Goal: Use online tool/utility: Utilize a website feature to perform a specific function

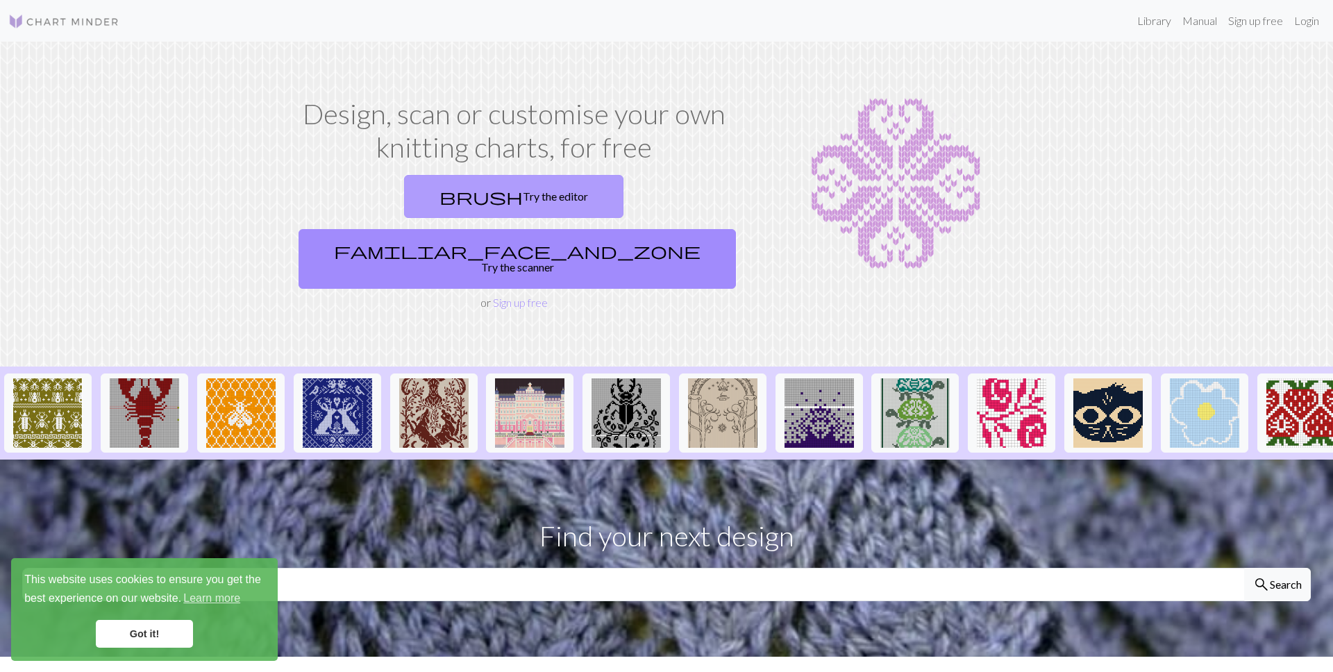
click at [404, 196] on link "brush Try the editor" at bounding box center [513, 196] width 219 height 43
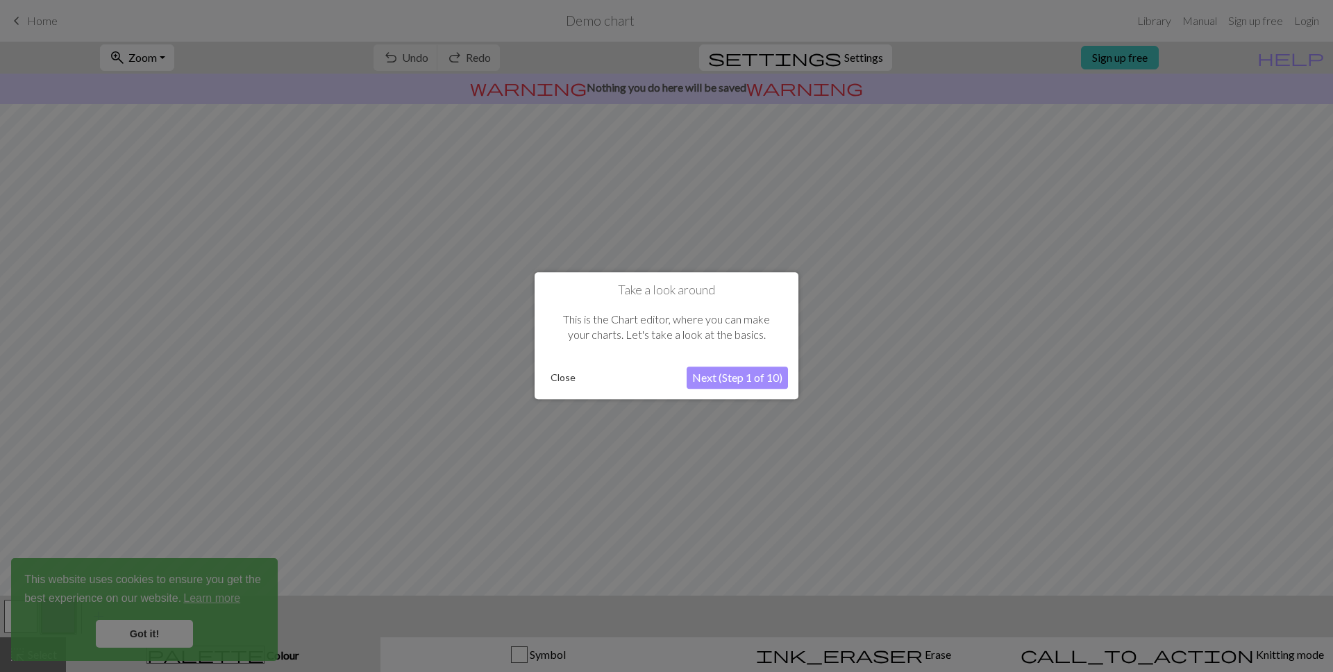
click at [734, 378] on button "Next (Step 1 of 10)" at bounding box center [737, 378] width 101 height 22
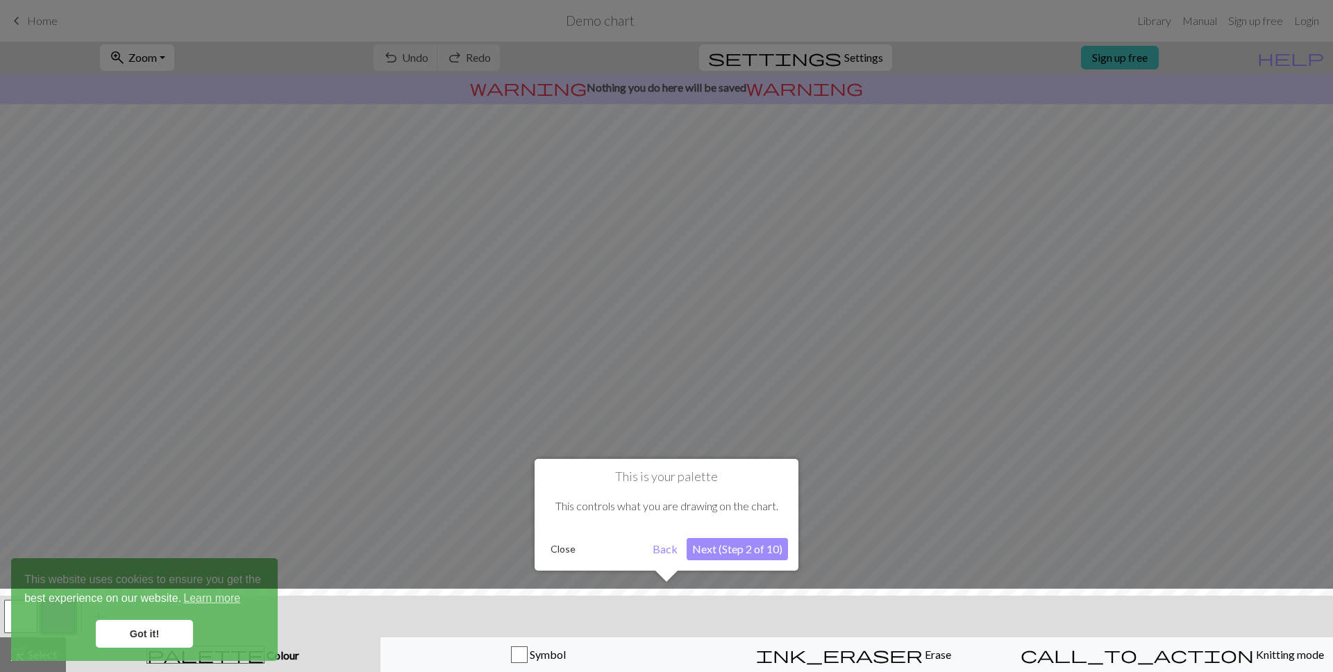
click at [745, 544] on button "Next (Step 2 of 10)" at bounding box center [737, 549] width 101 height 22
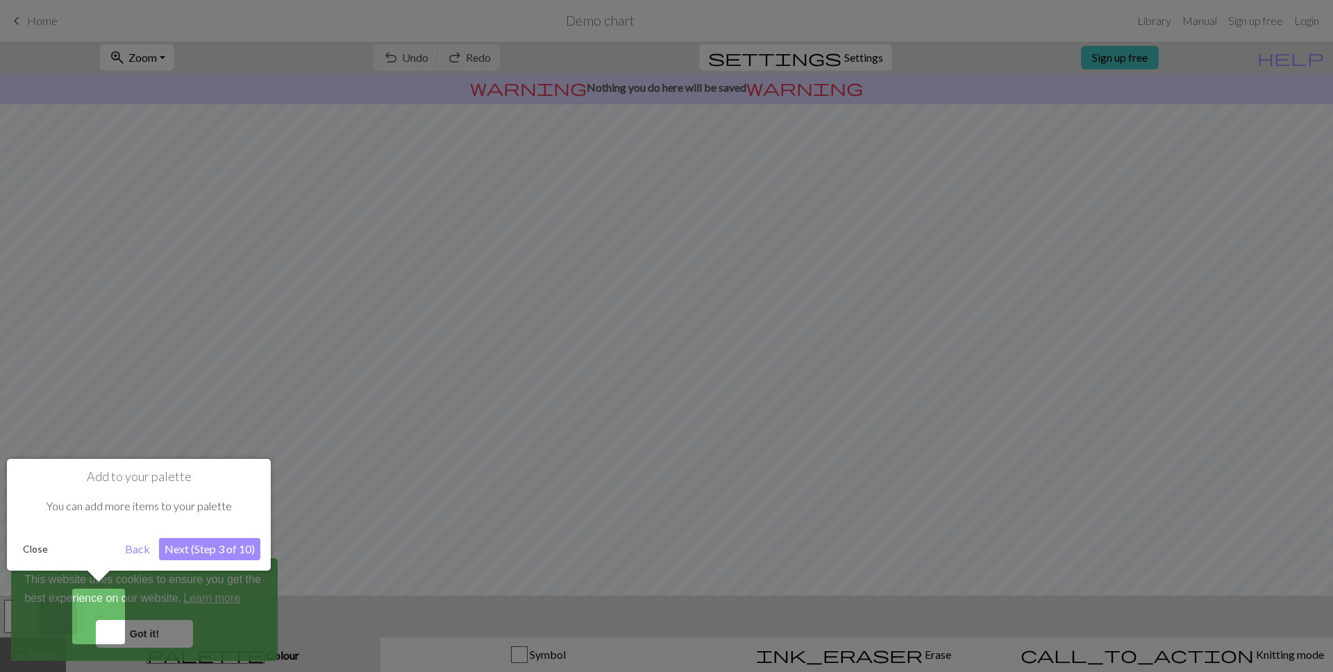
click at [43, 542] on button "Close" at bounding box center [35, 549] width 36 height 21
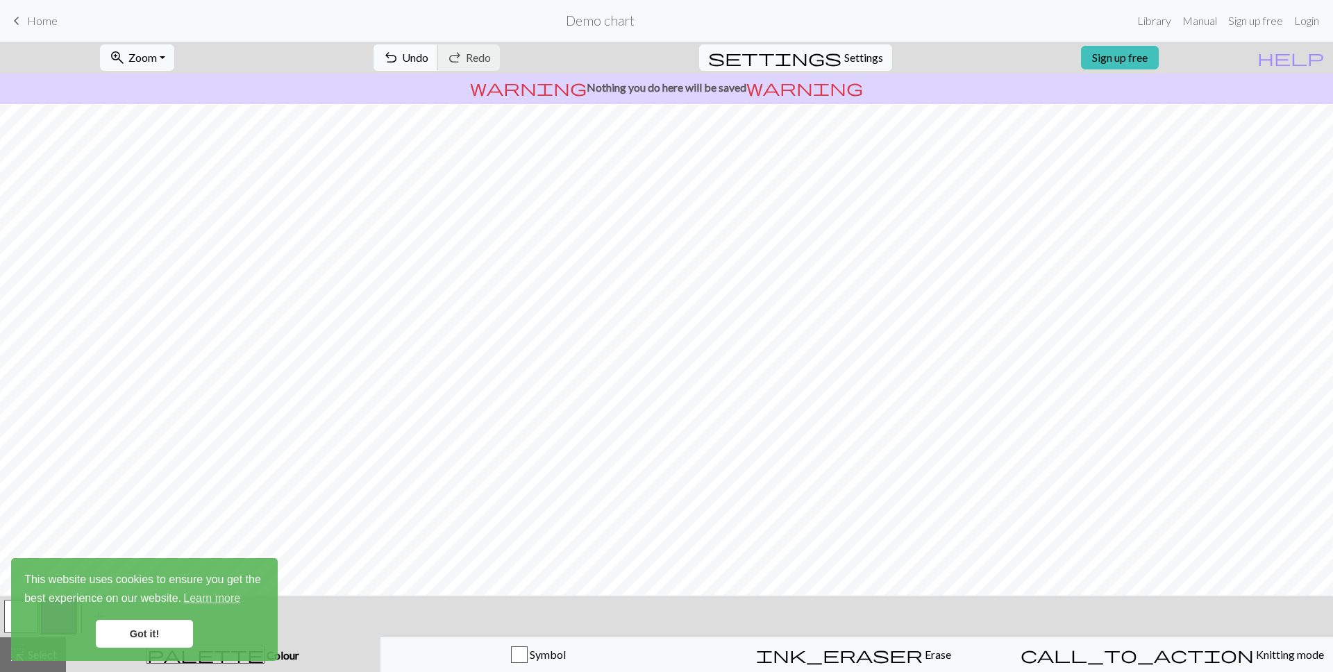
click at [399, 57] on span "undo" at bounding box center [391, 57] width 17 height 19
click at [465, 58] on div "undo Undo Undo redo Redo Redo" at bounding box center [436, 58] width 147 height 32
click at [815, 52] on span "settings" at bounding box center [774, 57] width 133 height 19
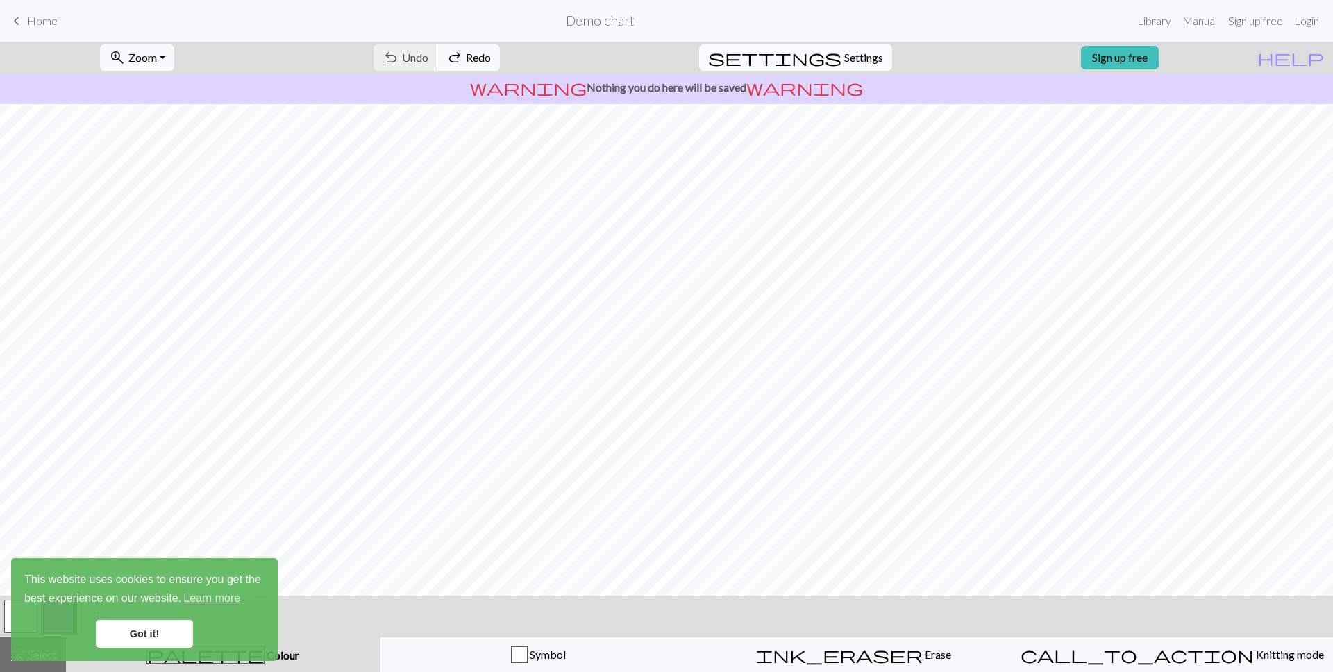
select select "aran"
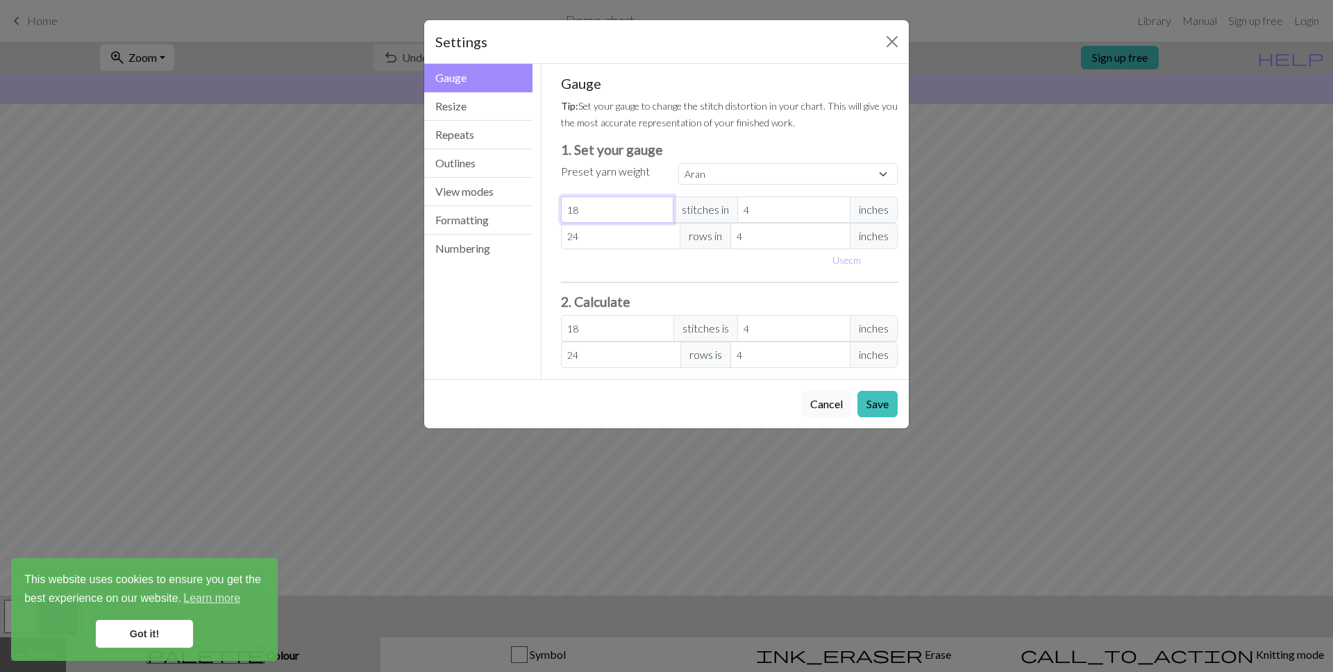
click at [614, 207] on input "18" at bounding box center [617, 210] width 113 height 26
type input "1"
type input "0"
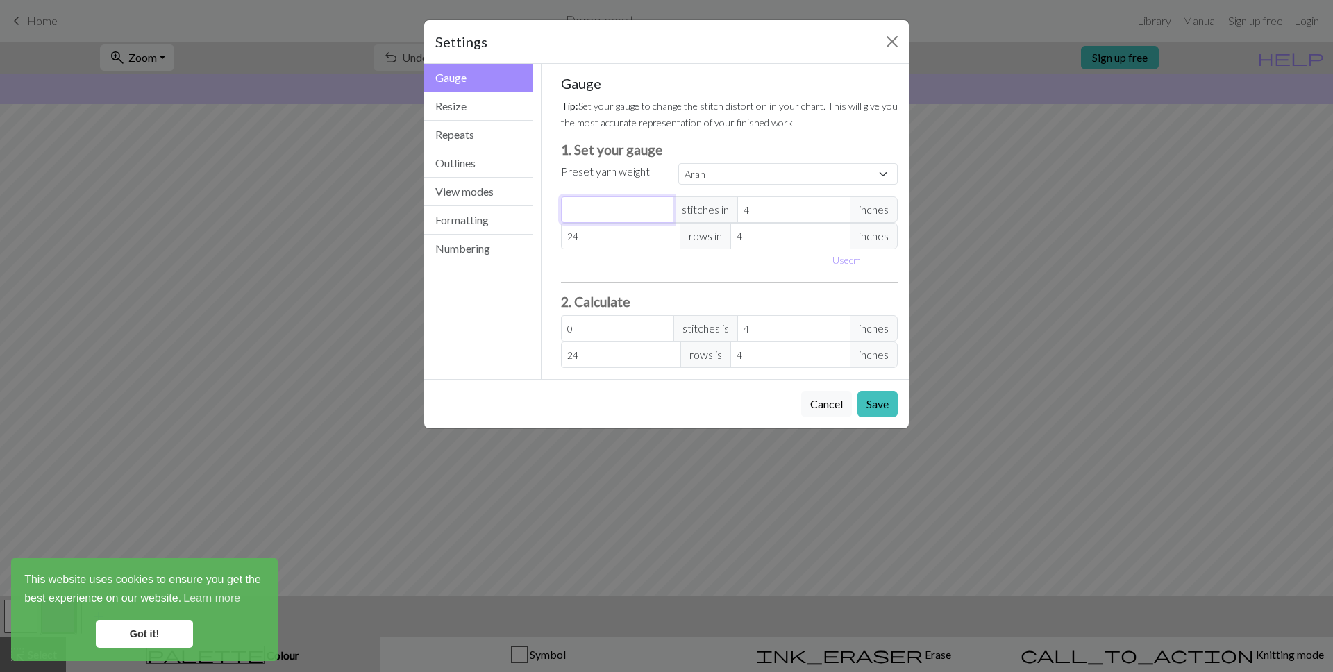
type input "2"
type input "28"
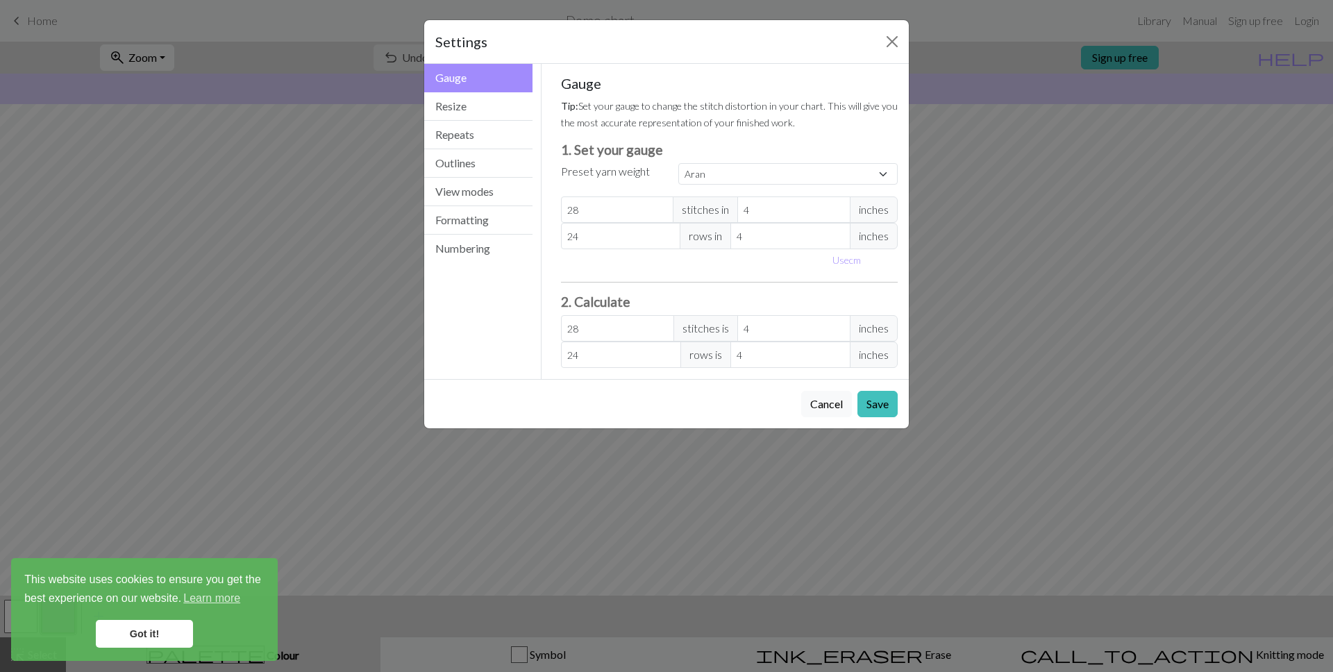
click at [620, 251] on div "Use cm" at bounding box center [730, 260] width 354 height 22
click at [618, 238] on input "24" at bounding box center [621, 236] width 120 height 26
type input "2"
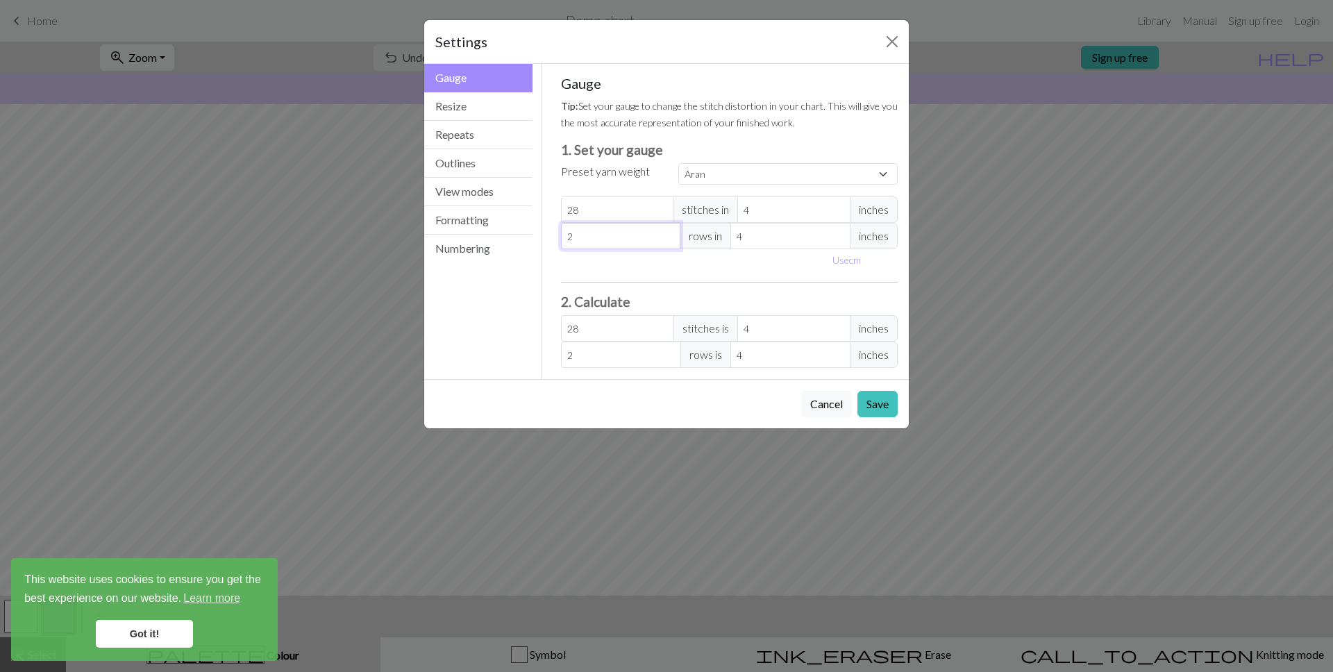
type input "0"
type input "2"
type input "22"
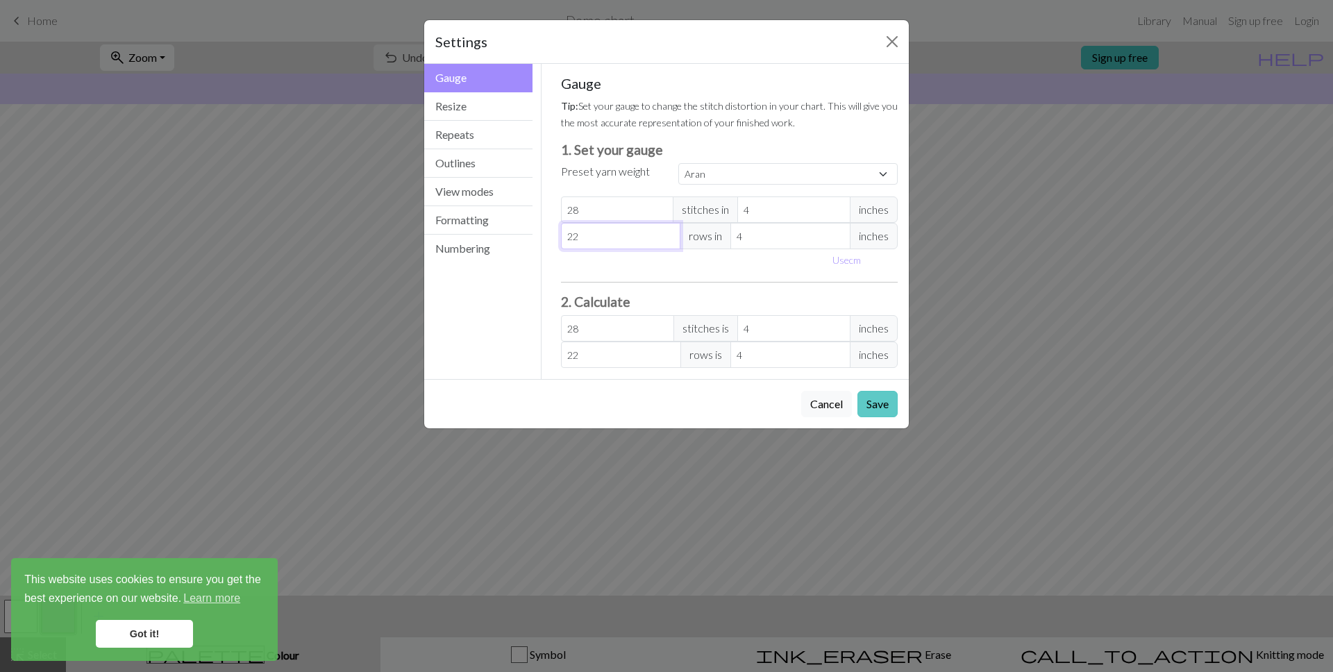
type input "22"
click at [885, 398] on button "Save" at bounding box center [878, 404] width 40 height 26
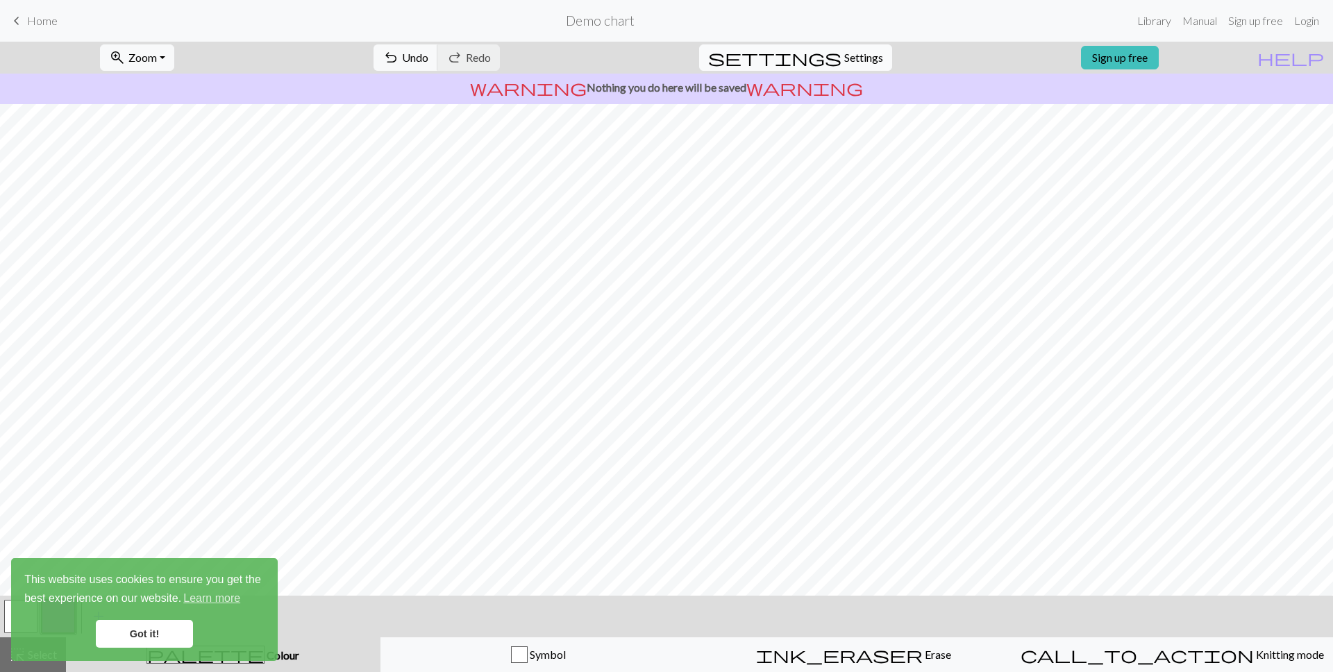
click at [831, 44] on button "settings Settings" at bounding box center [795, 57] width 193 height 26
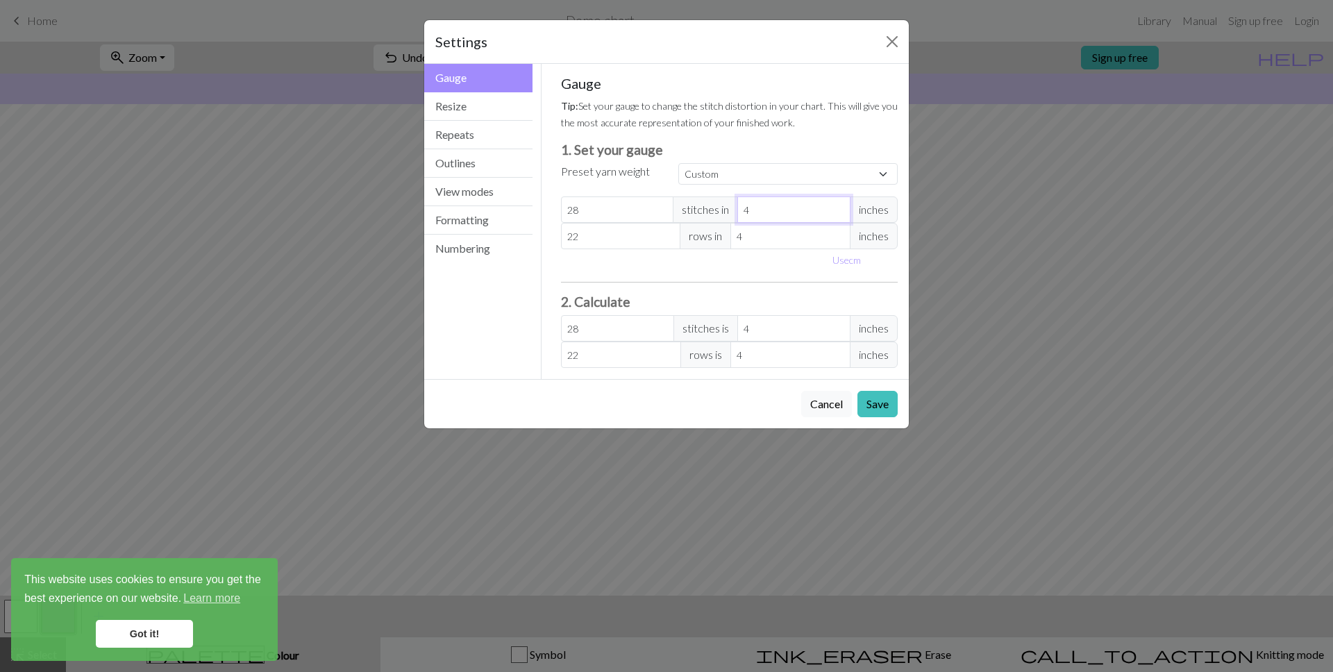
type input "3"
type input "37.33"
click at [840, 215] on input "3" at bounding box center [794, 210] width 113 height 26
type input "2"
type input "56"
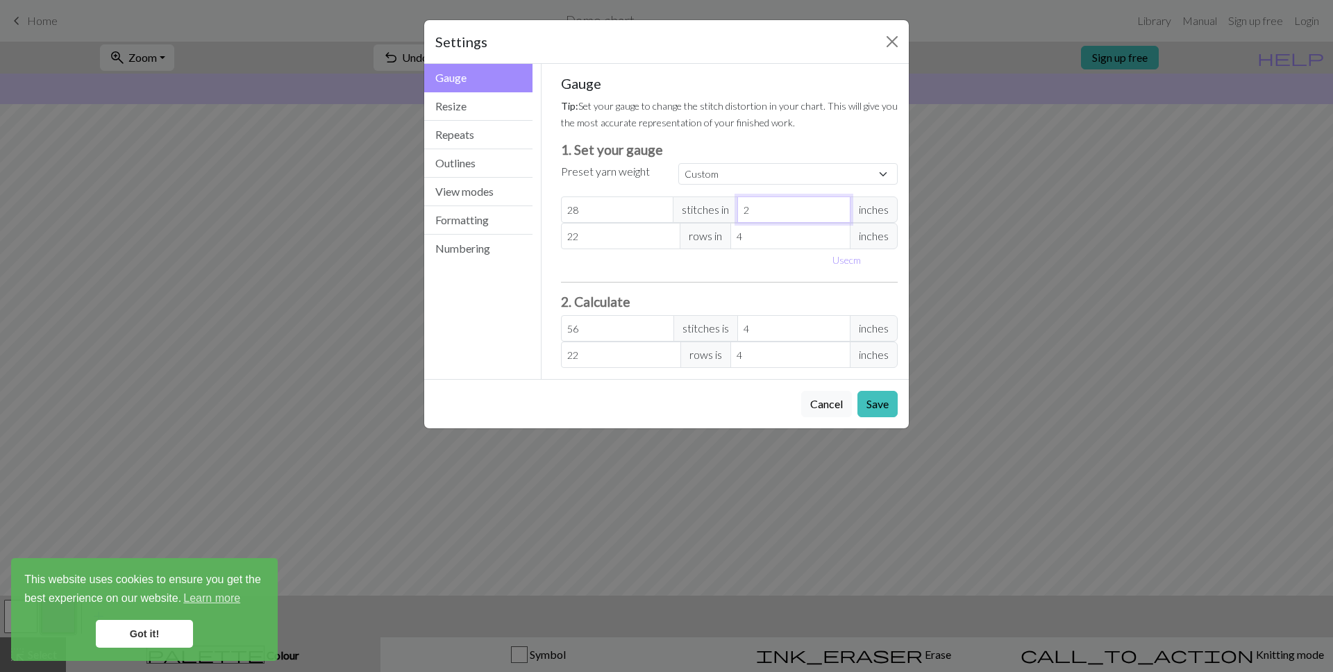
click at [840, 215] on input "2" at bounding box center [794, 210] width 113 height 26
type input "1"
type input "112"
type input "1"
click at [840, 215] on input "1" at bounding box center [794, 210] width 113 height 26
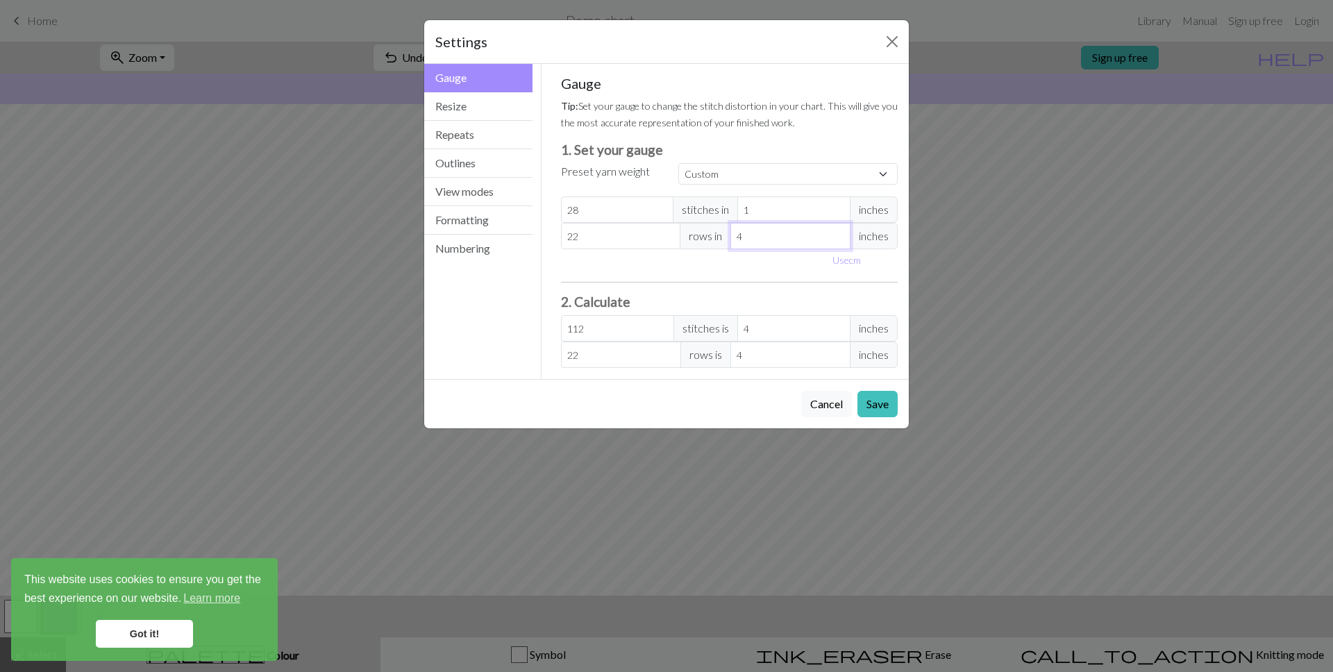
type input "3"
type input "29.33"
click at [842, 241] on input "3" at bounding box center [791, 236] width 120 height 26
type input "2"
type input "44"
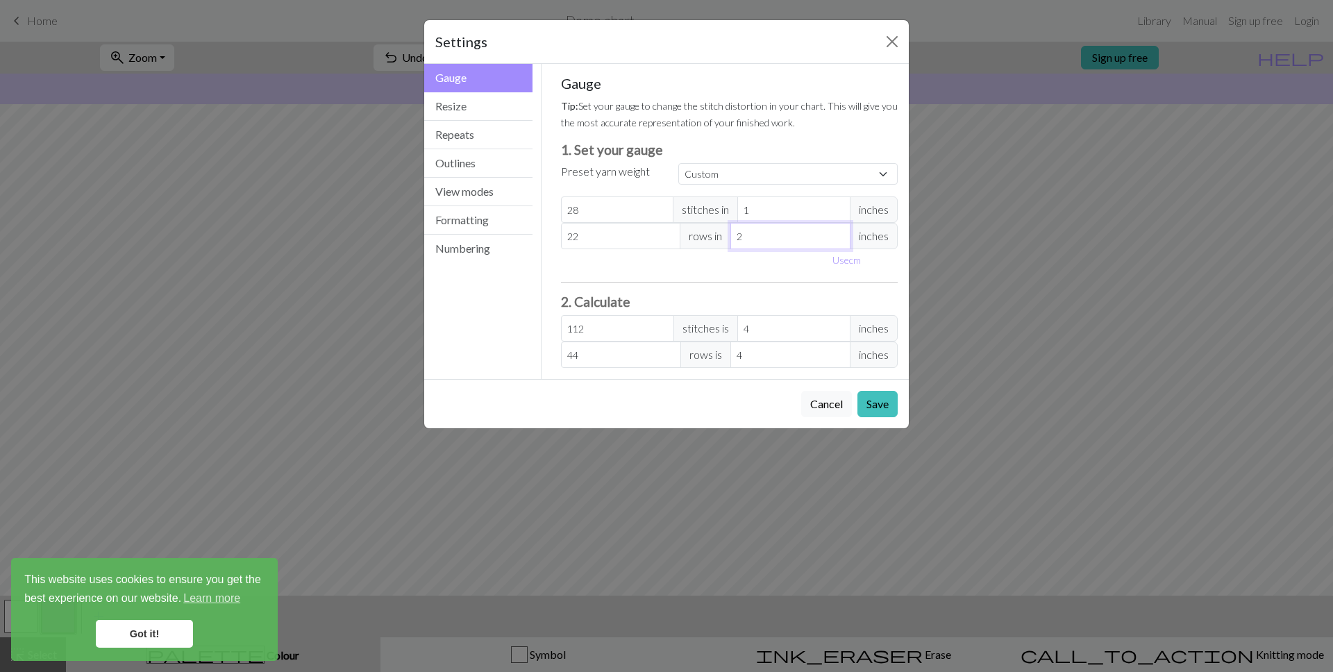
click at [842, 241] on input "2" at bounding box center [791, 236] width 120 height 26
type input "1"
type input "88"
type input "1"
click at [842, 241] on input "1" at bounding box center [791, 236] width 120 height 26
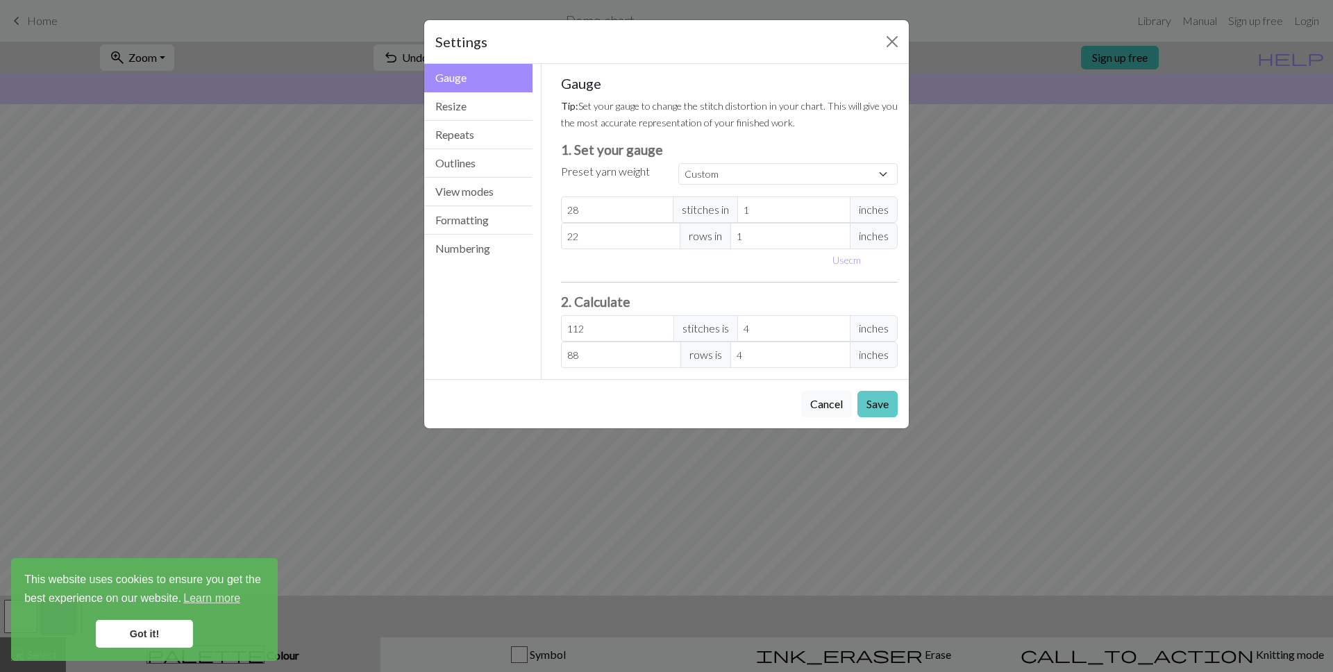
click at [889, 413] on button "Save" at bounding box center [878, 404] width 40 height 26
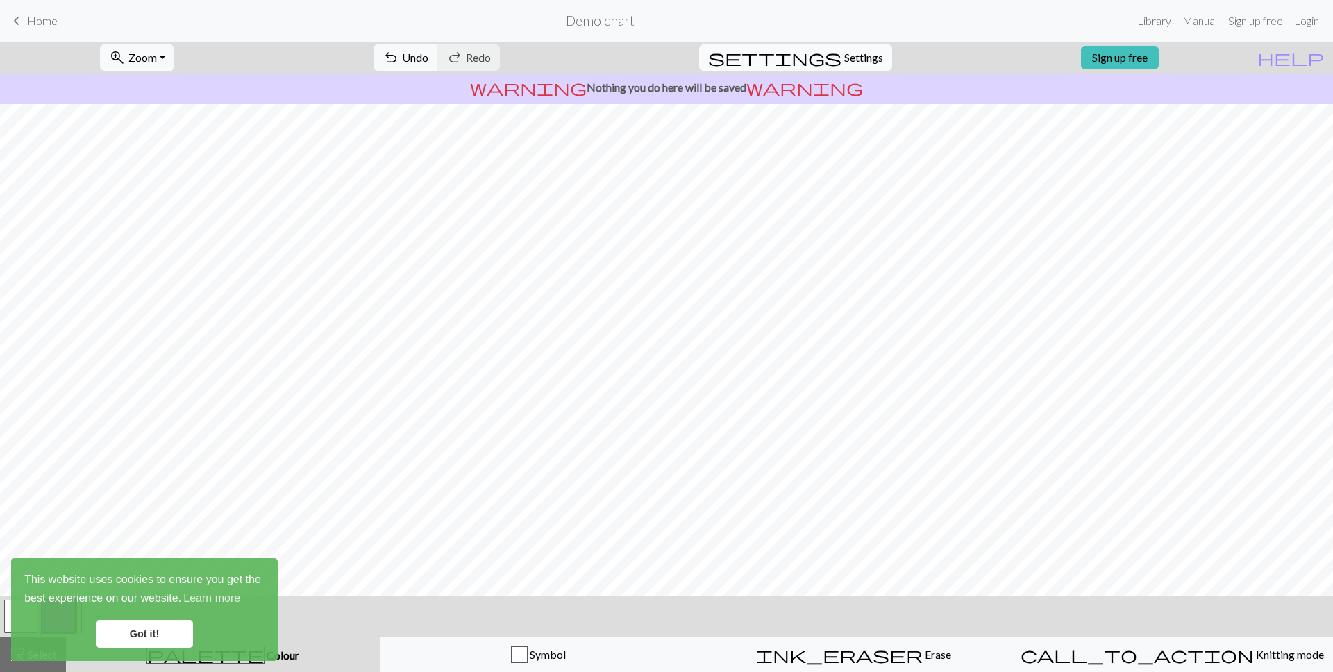
click at [861, 51] on span "Settings" at bounding box center [863, 57] width 39 height 17
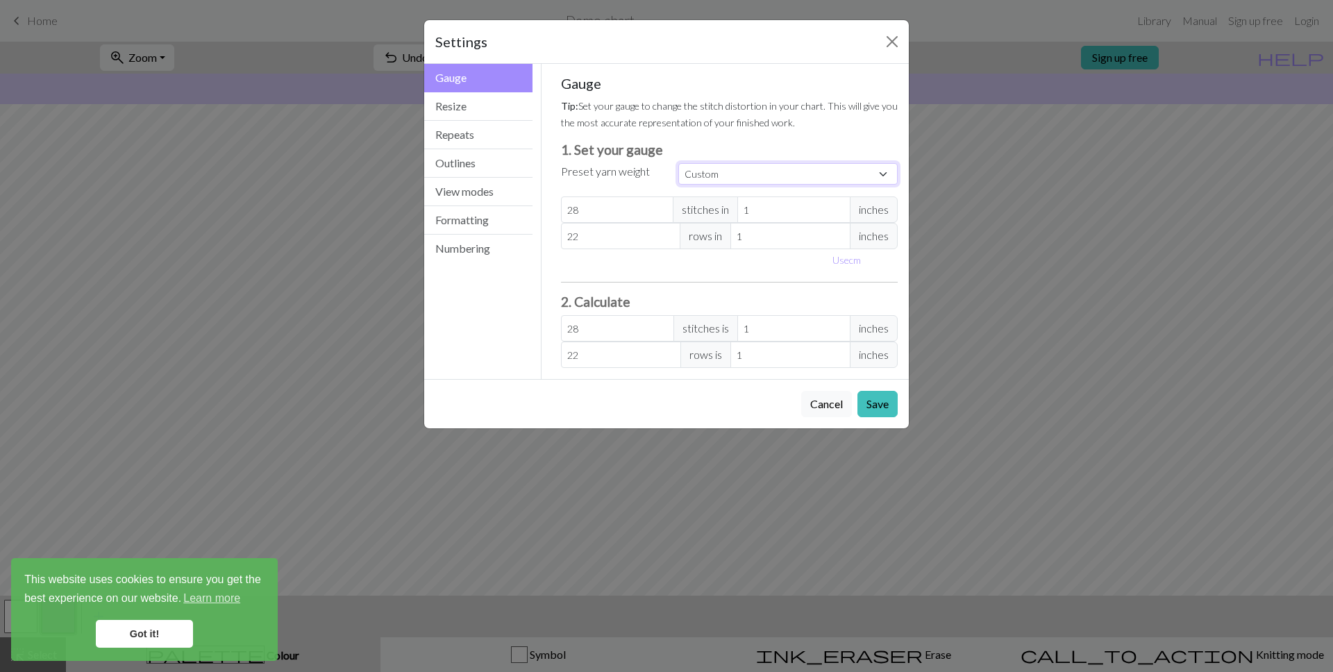
click at [765, 179] on select "Custom Square Lace Light Fingering Fingering Sport Double knit Worsted Aran Bul…" at bounding box center [787, 174] width 219 height 22
select select "square"
click at [678, 163] on select "Custom Square Lace Light Fingering Fingering Sport Double knit Worsted Aran Bul…" at bounding box center [787, 174] width 219 height 22
type input "32"
type input "4"
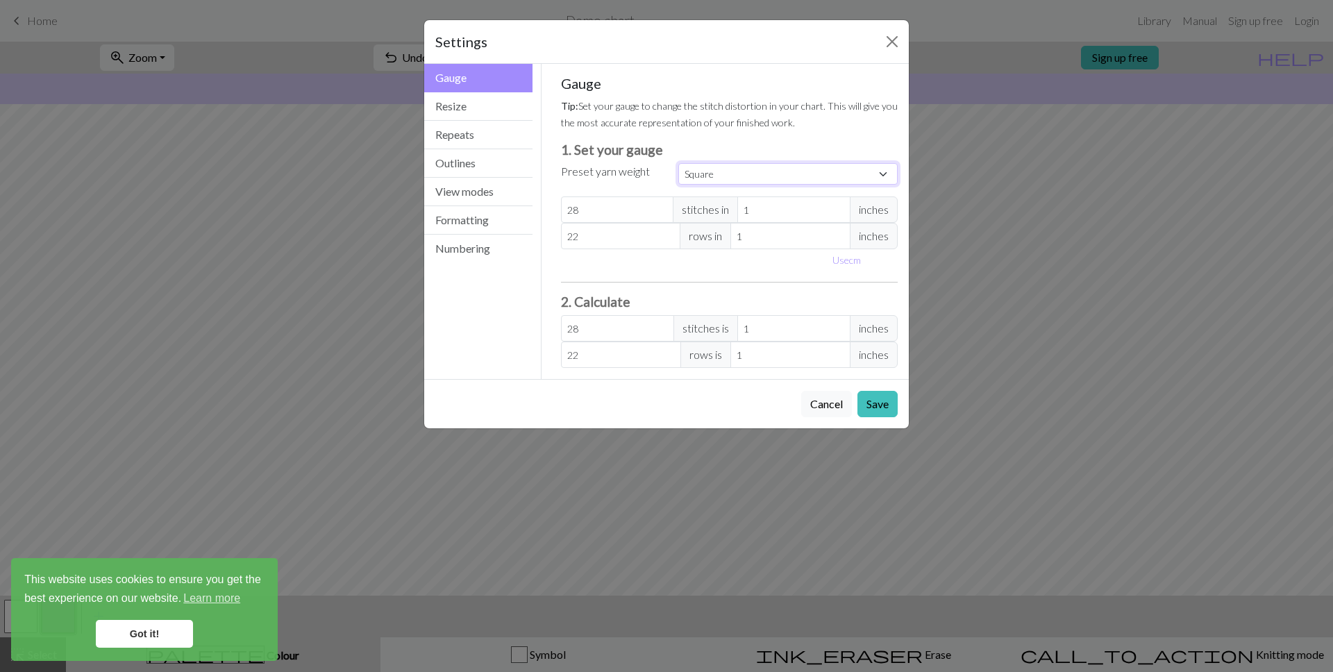
type input "32"
type input "4"
type input "8"
click at [792, 167] on select "Custom Square Lace Light Fingering Fingering Sport Double knit Worsted Aran Bul…" at bounding box center [787, 174] width 219 height 22
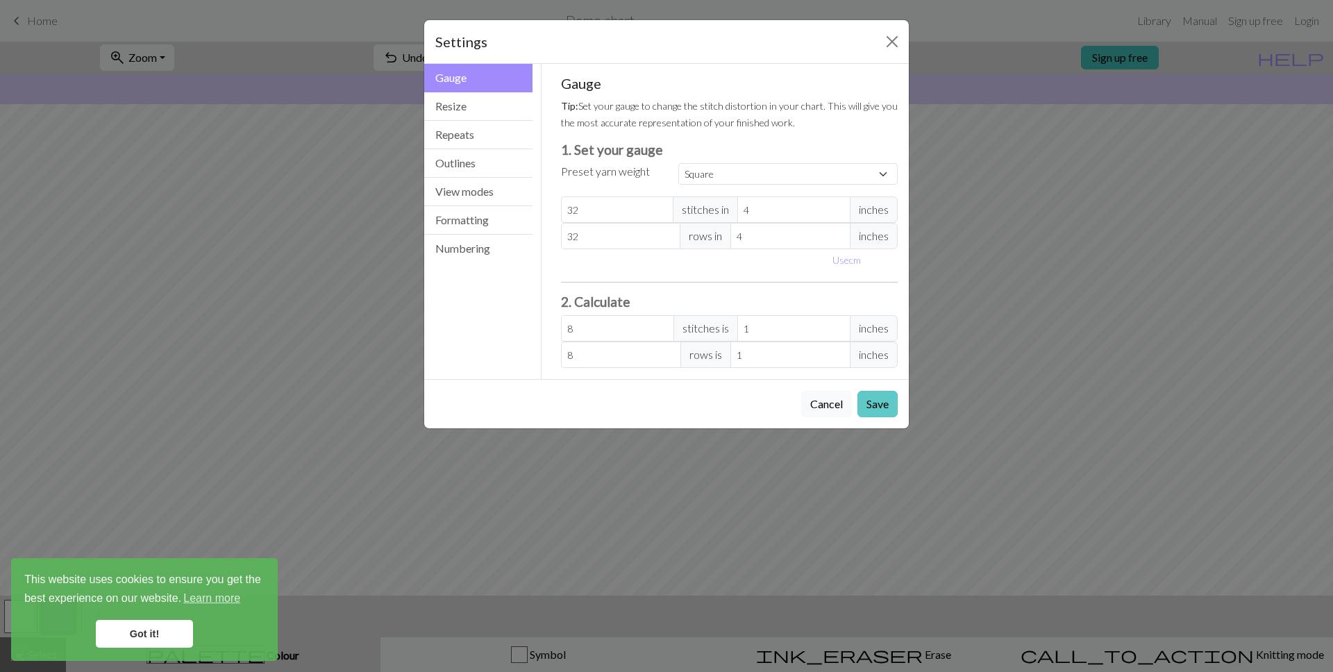
click at [874, 404] on button "Save" at bounding box center [878, 404] width 40 height 26
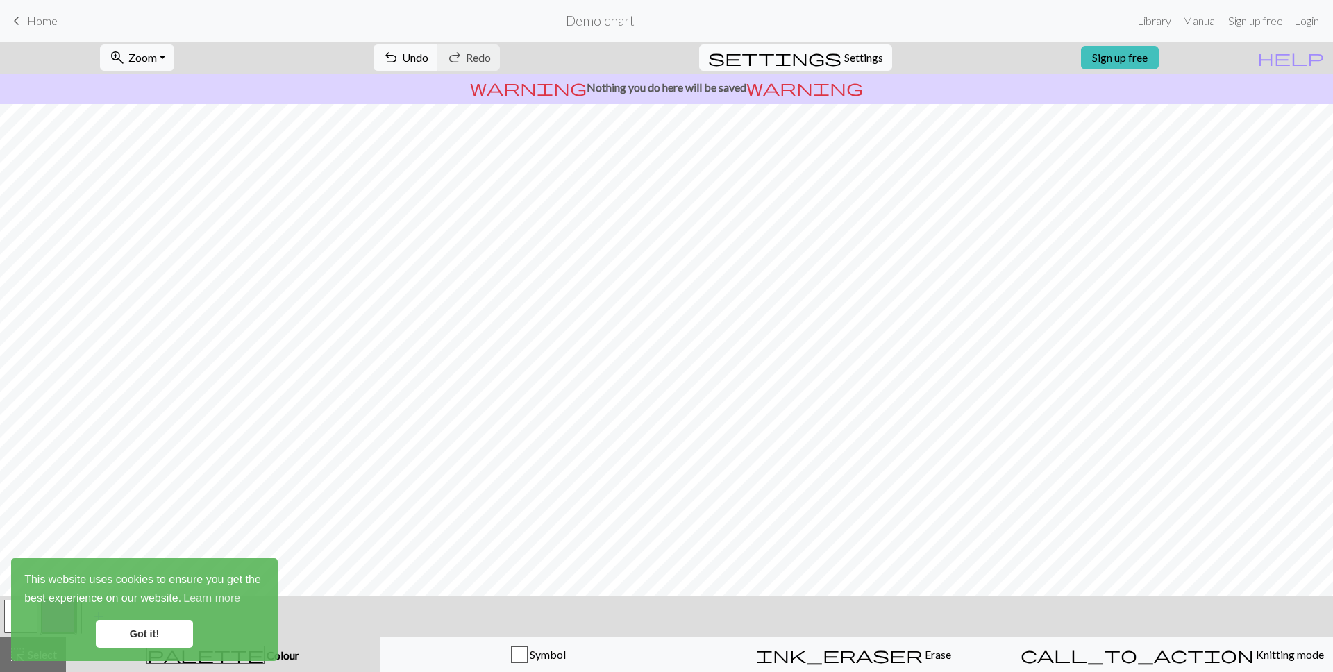
click at [848, 56] on span "Settings" at bounding box center [863, 57] width 39 height 17
select select "square"
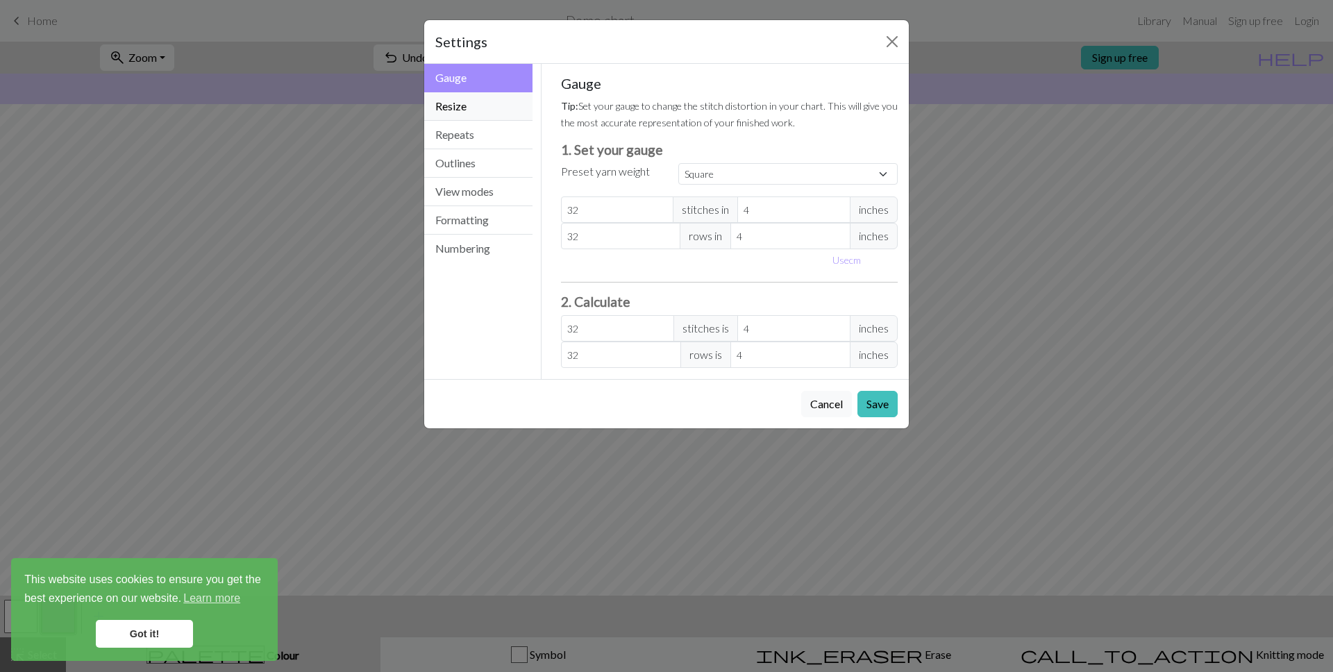
click at [456, 103] on button "Resize" at bounding box center [478, 106] width 108 height 28
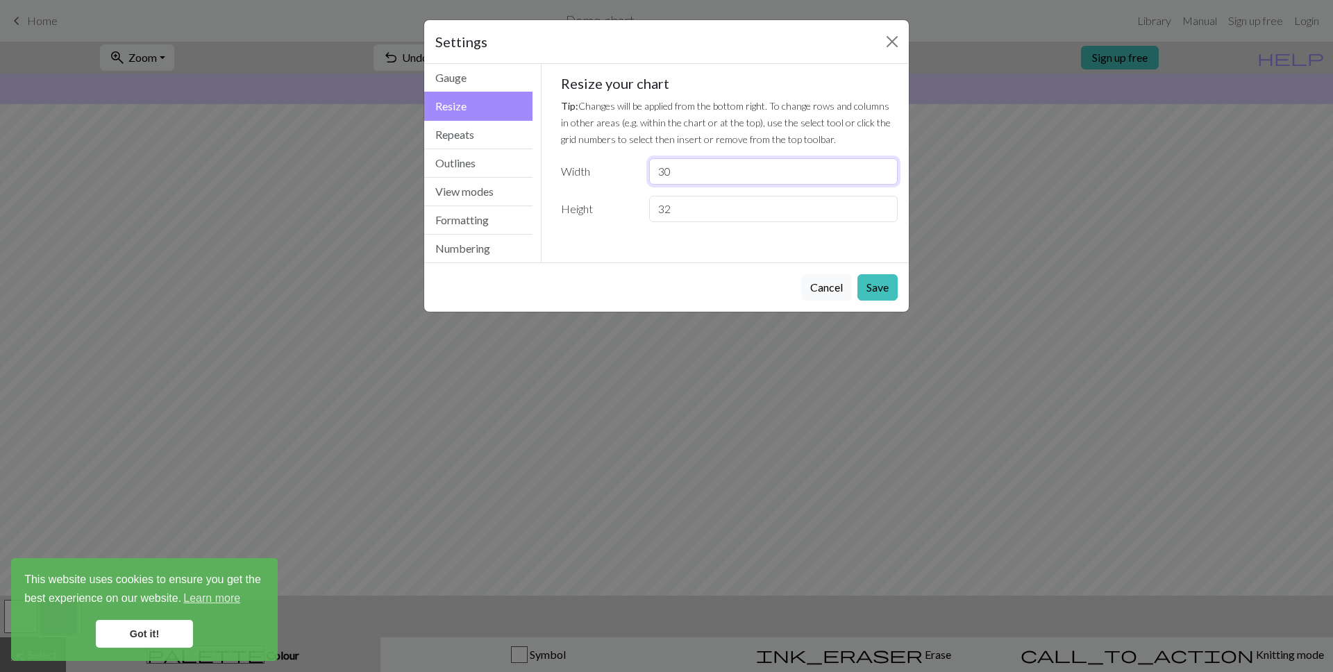
click at [724, 174] on input "30" at bounding box center [773, 171] width 249 height 26
type input "3"
type input "22"
type input "28"
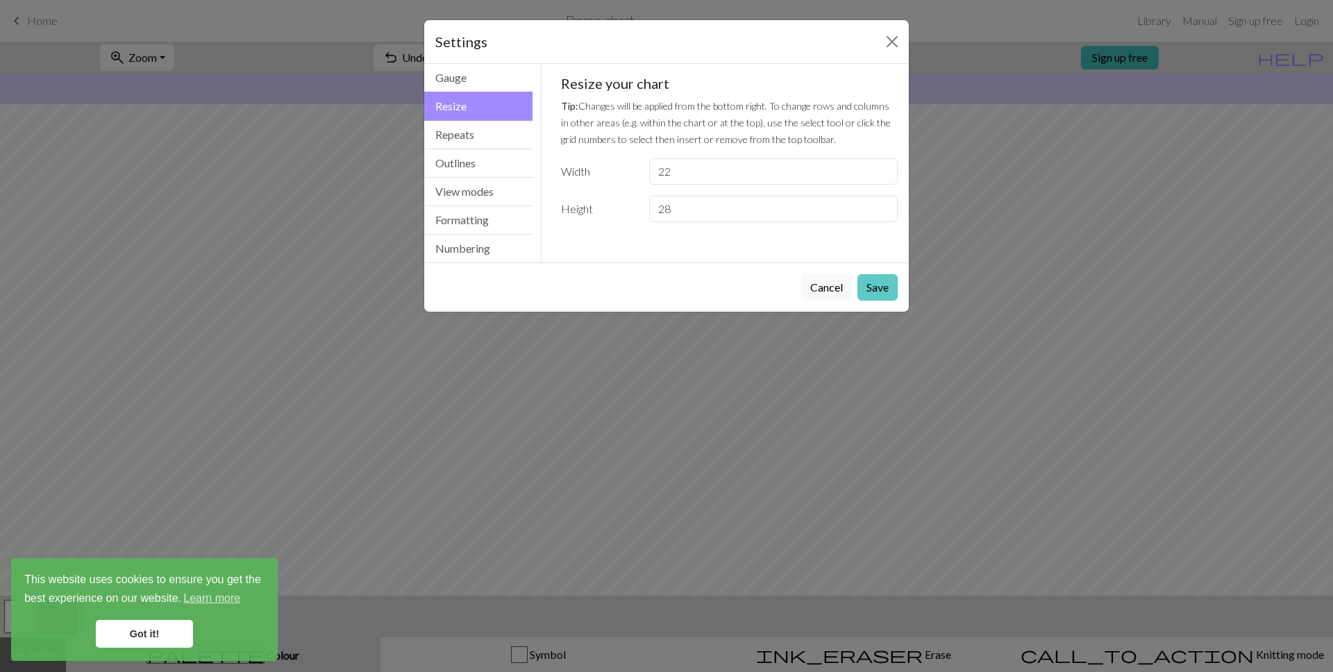
click at [885, 286] on button "Save" at bounding box center [878, 287] width 40 height 26
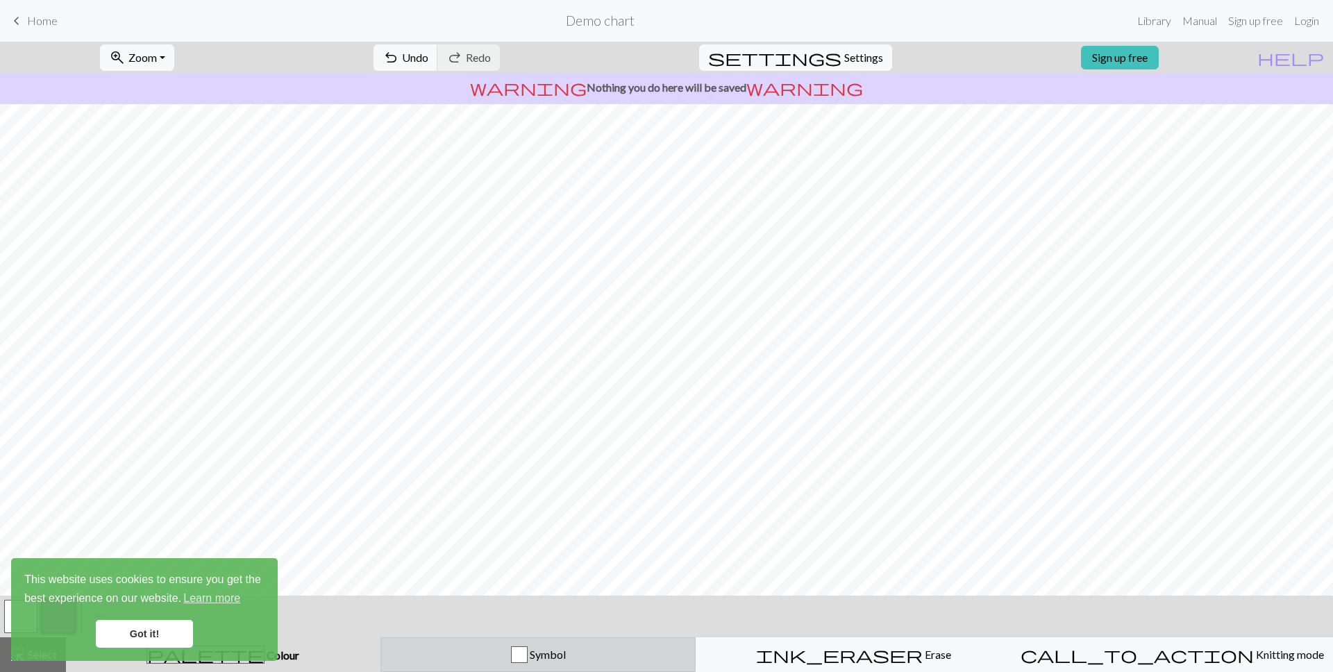
click at [524, 656] on div "button" at bounding box center [519, 655] width 17 height 17
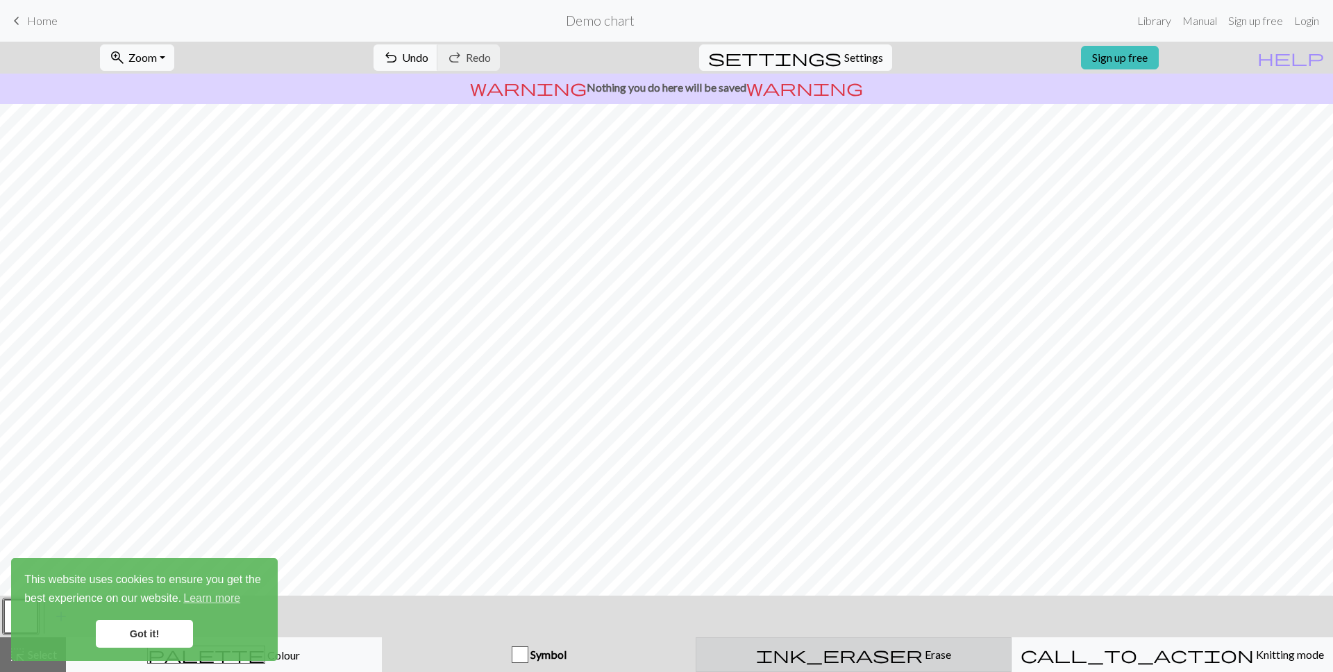
click at [813, 660] on div "ink_eraser Erase Erase" at bounding box center [854, 655] width 298 height 17
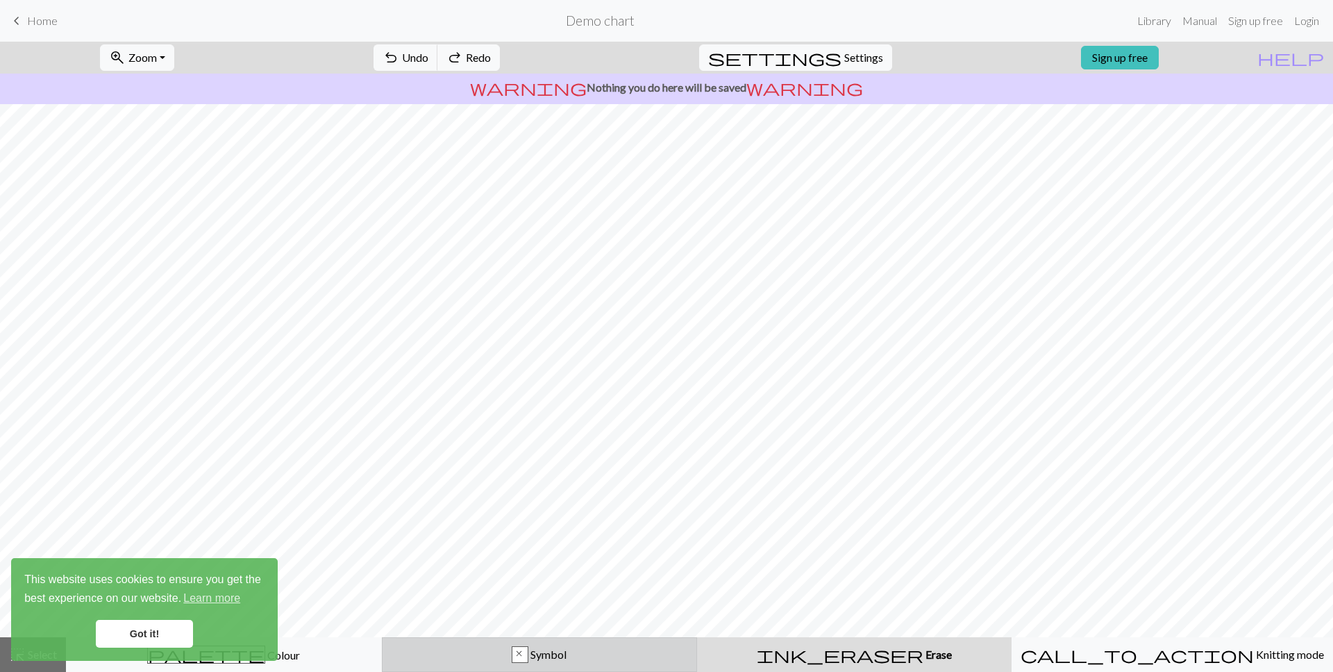
click at [550, 650] on span "Symbol" at bounding box center [547, 654] width 38 height 13
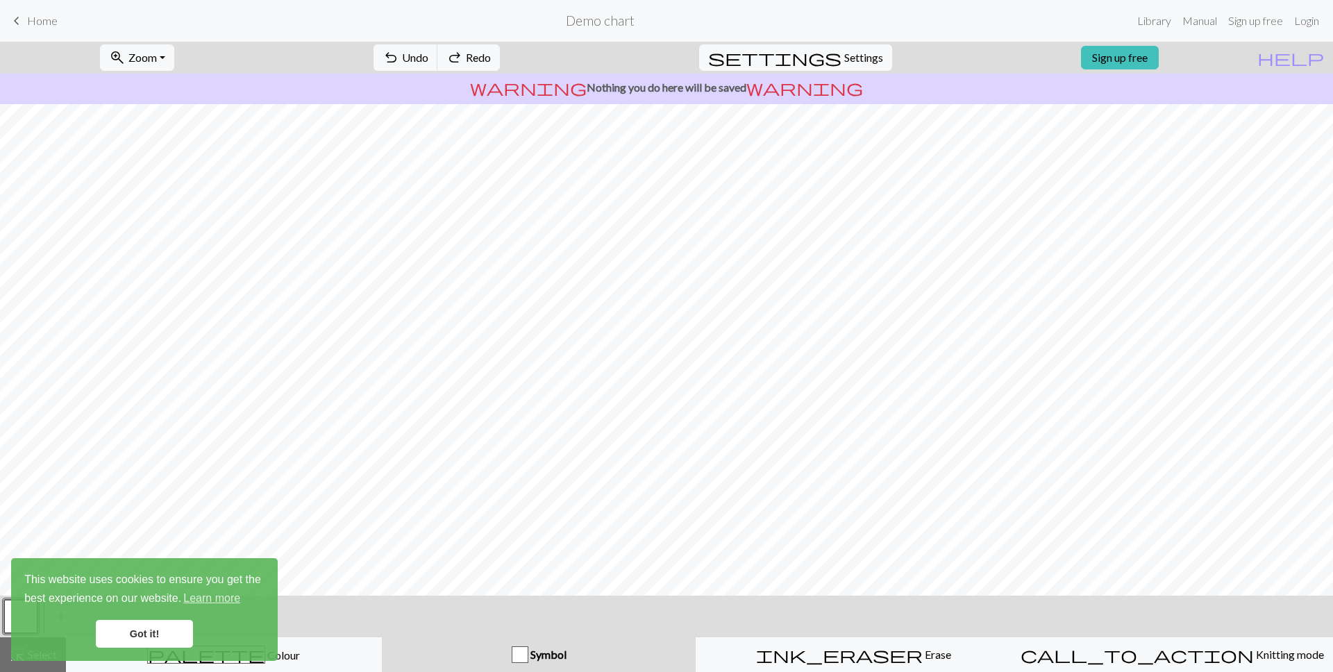
click at [558, 651] on span "Symbol" at bounding box center [547, 654] width 38 height 13
click at [172, 637] on link "Got it!" at bounding box center [144, 634] width 97 height 28
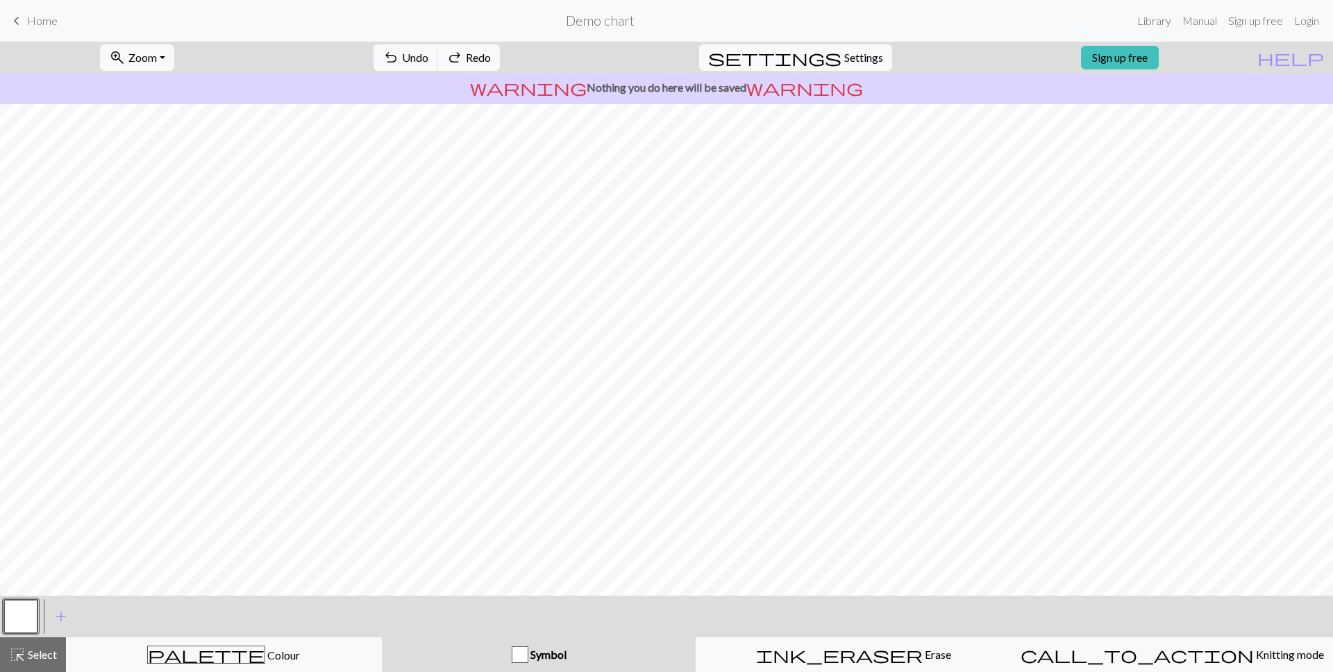
click at [240, 651] on div "This website uses cookies to ensure you get the best experience on our website.…" at bounding box center [144, 609] width 267 height 103
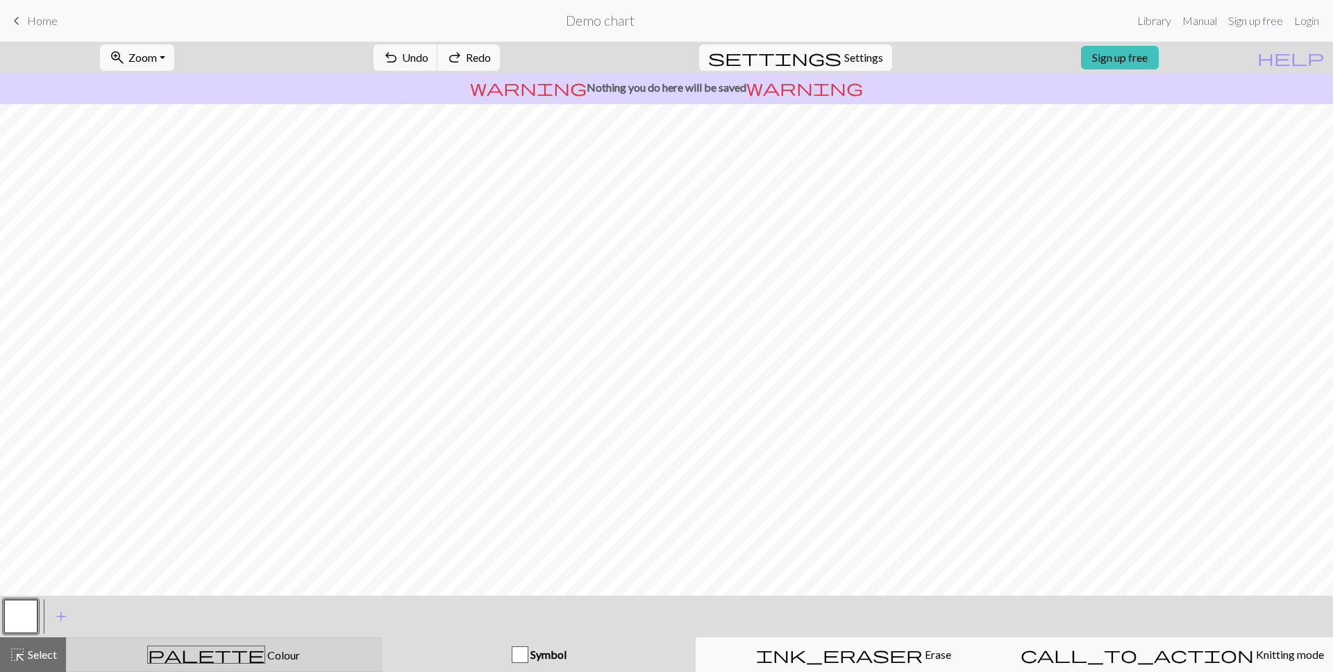
click at [269, 654] on div "palette Colour Colour" at bounding box center [224, 655] width 298 height 18
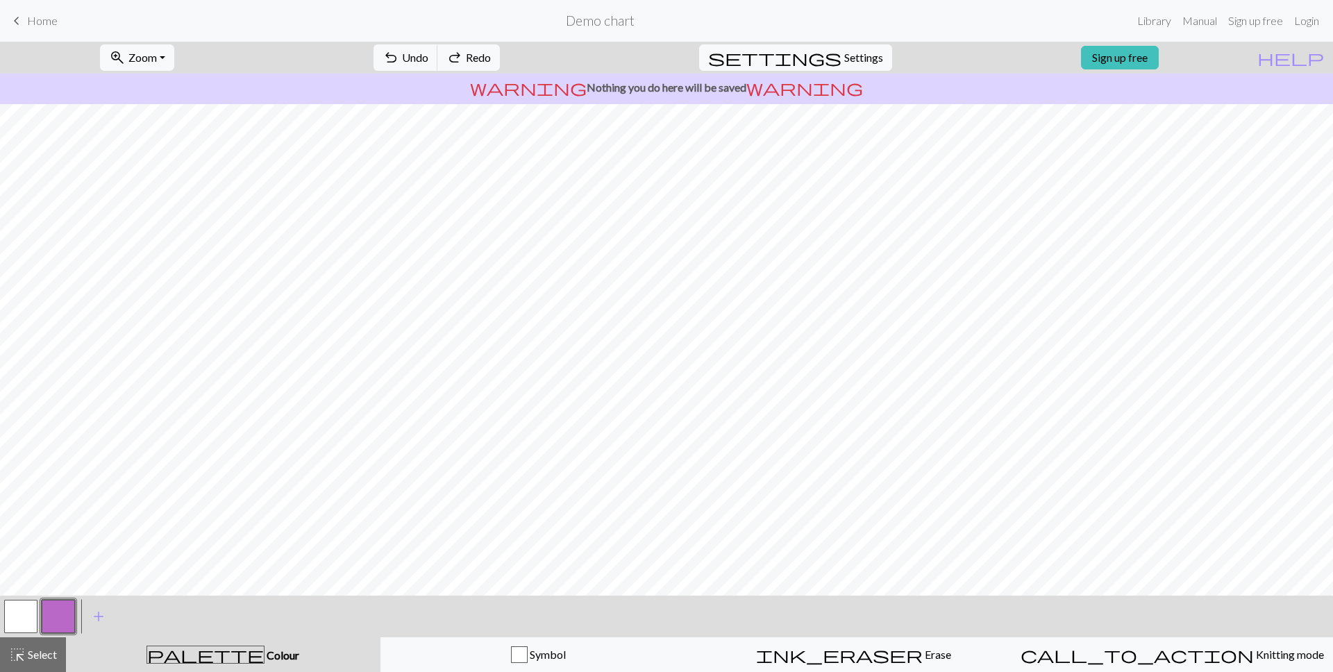
click at [24, 617] on button "button" at bounding box center [20, 616] width 33 height 33
click at [93, 613] on span "add" at bounding box center [98, 616] width 17 height 19
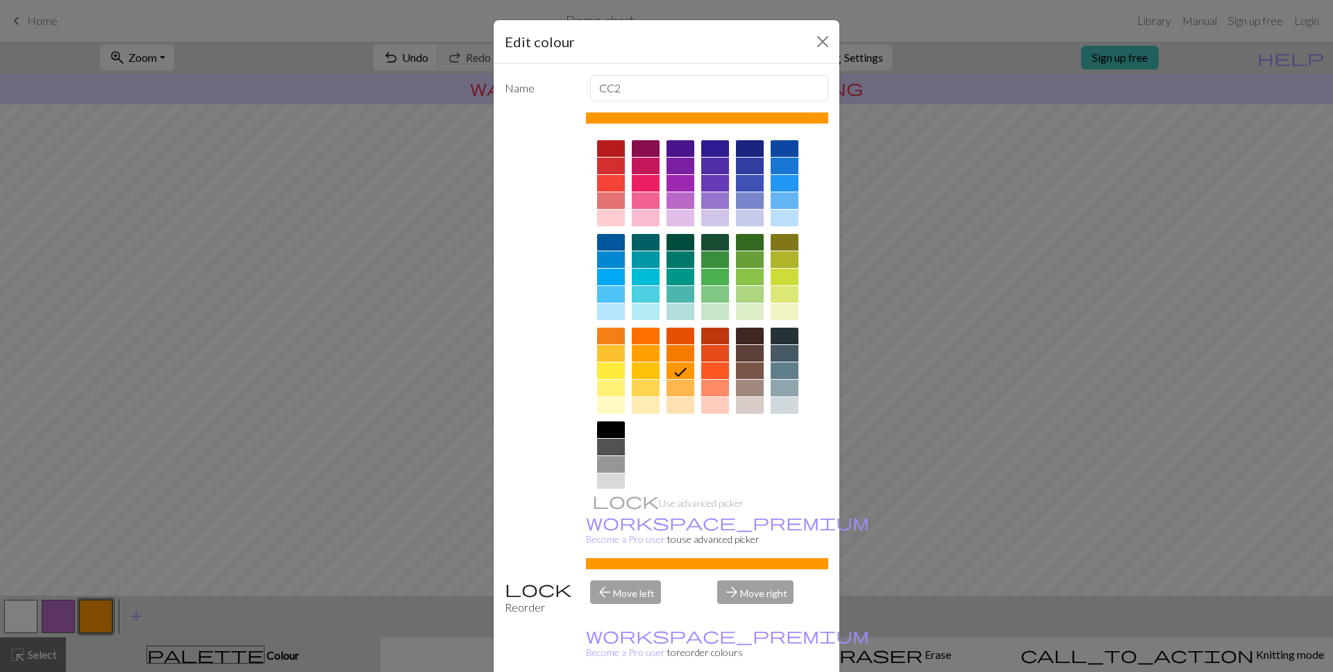
click at [610, 461] on div at bounding box center [611, 464] width 28 height 17
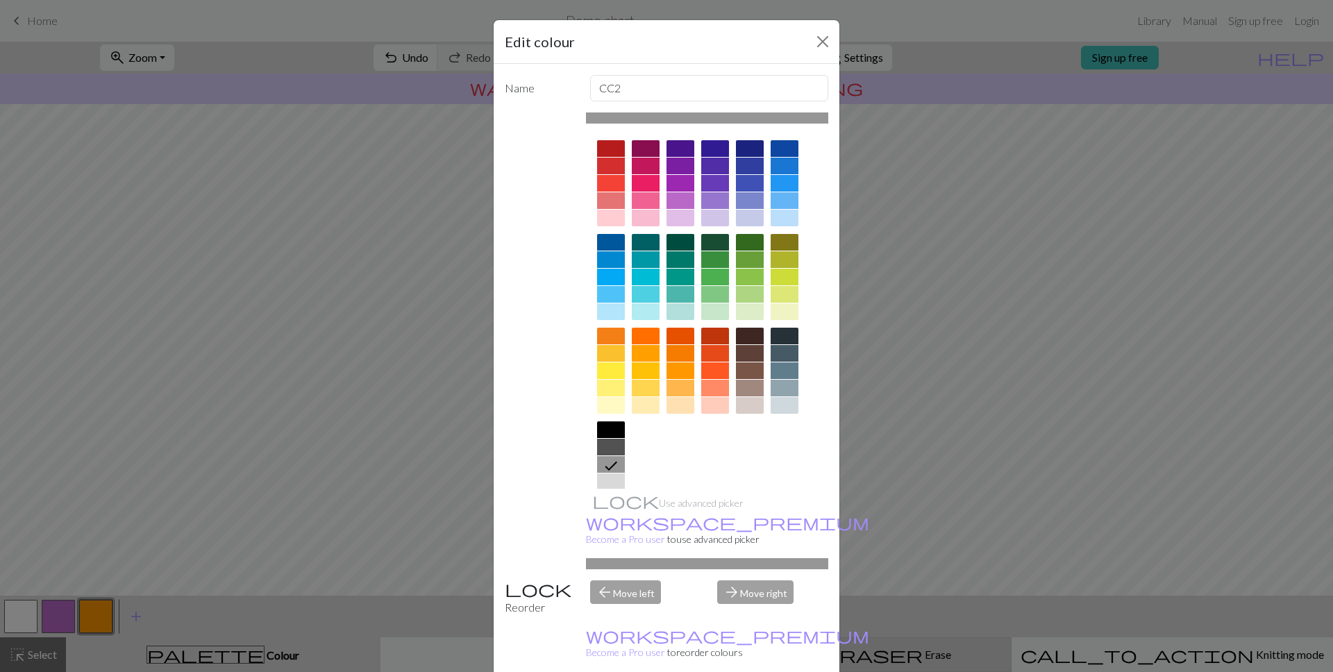
drag, startPoint x: 756, startPoint y: 658, endPoint x: 738, endPoint y: 652, distance: 19.8
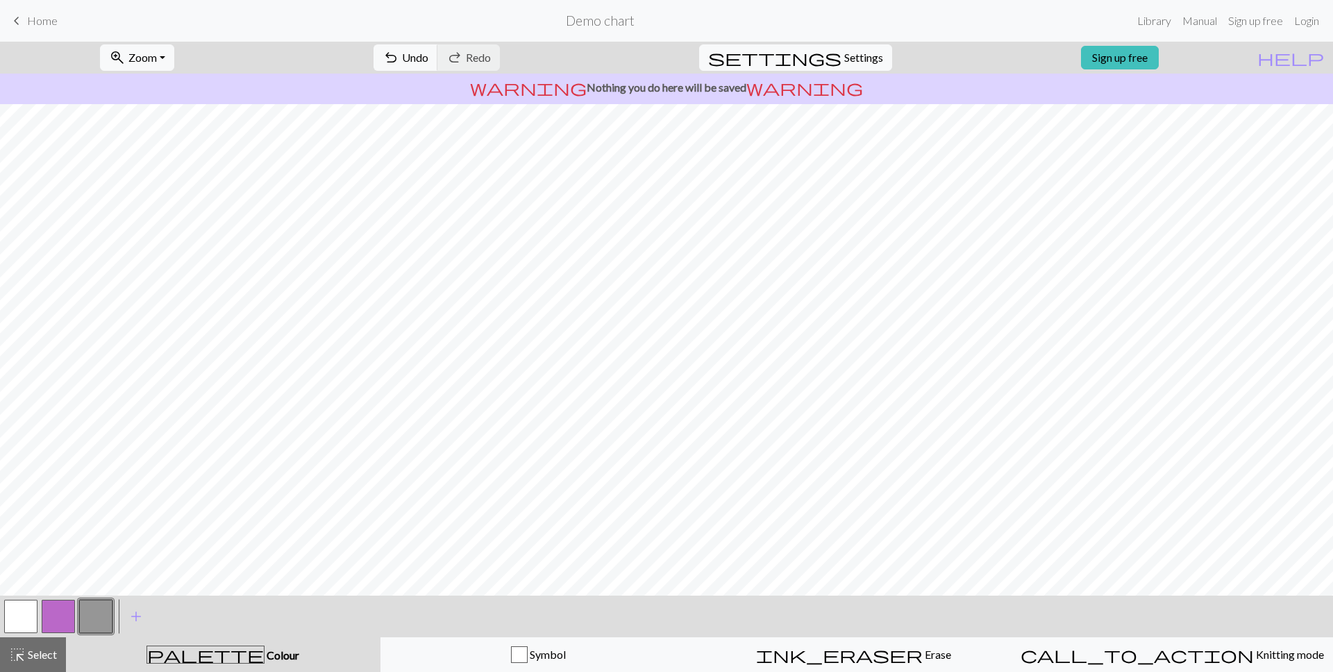
click at [29, 611] on button "button" at bounding box center [20, 616] width 33 height 33
click at [844, 54] on span "Settings" at bounding box center [863, 57] width 39 height 17
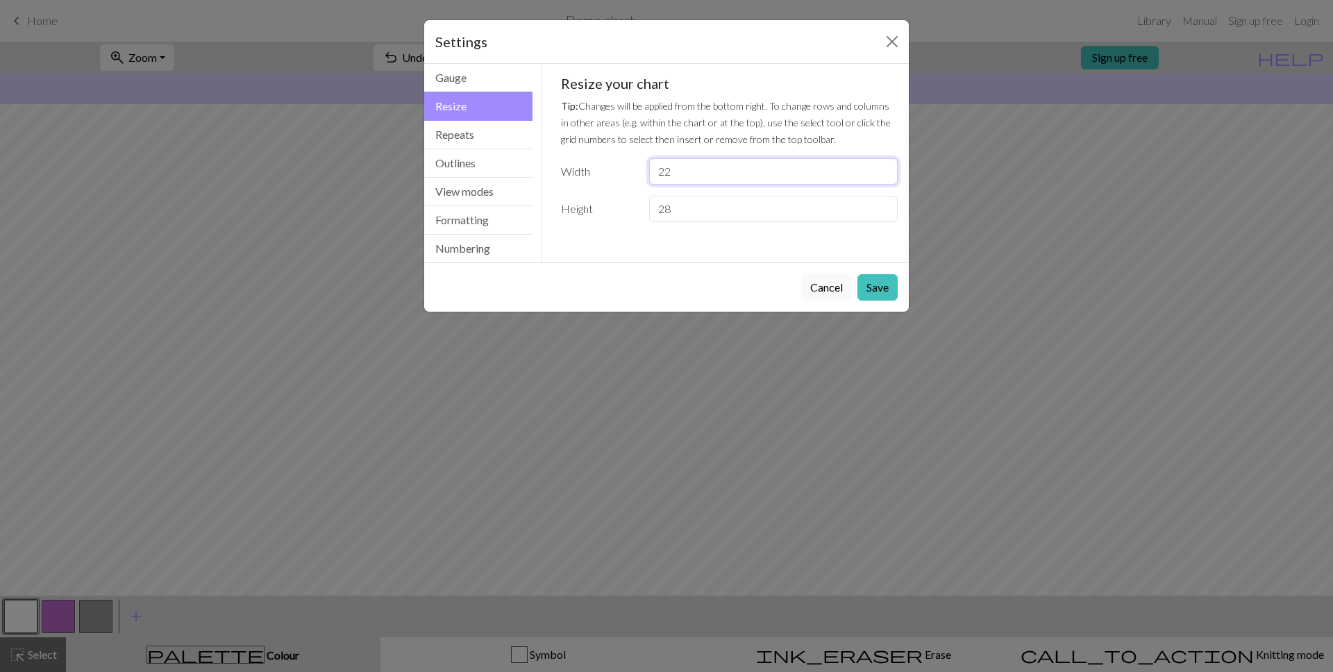
click at [703, 169] on input "22" at bounding box center [773, 171] width 249 height 26
type input "2"
type input "28"
type input "22"
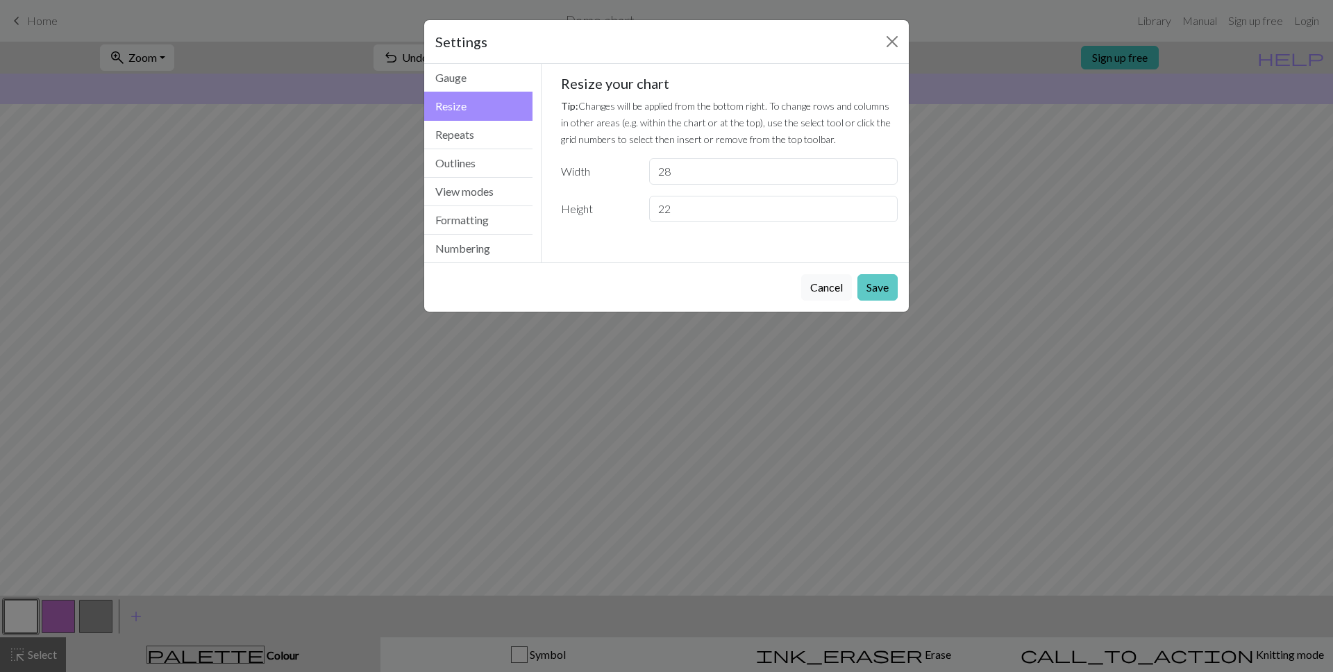
drag, startPoint x: 904, startPoint y: 279, endPoint x: 894, endPoint y: 280, distance: 10.4
click at [903, 280] on div "Cancel Save" at bounding box center [666, 287] width 485 height 49
click at [894, 280] on button "Save" at bounding box center [878, 287] width 40 height 26
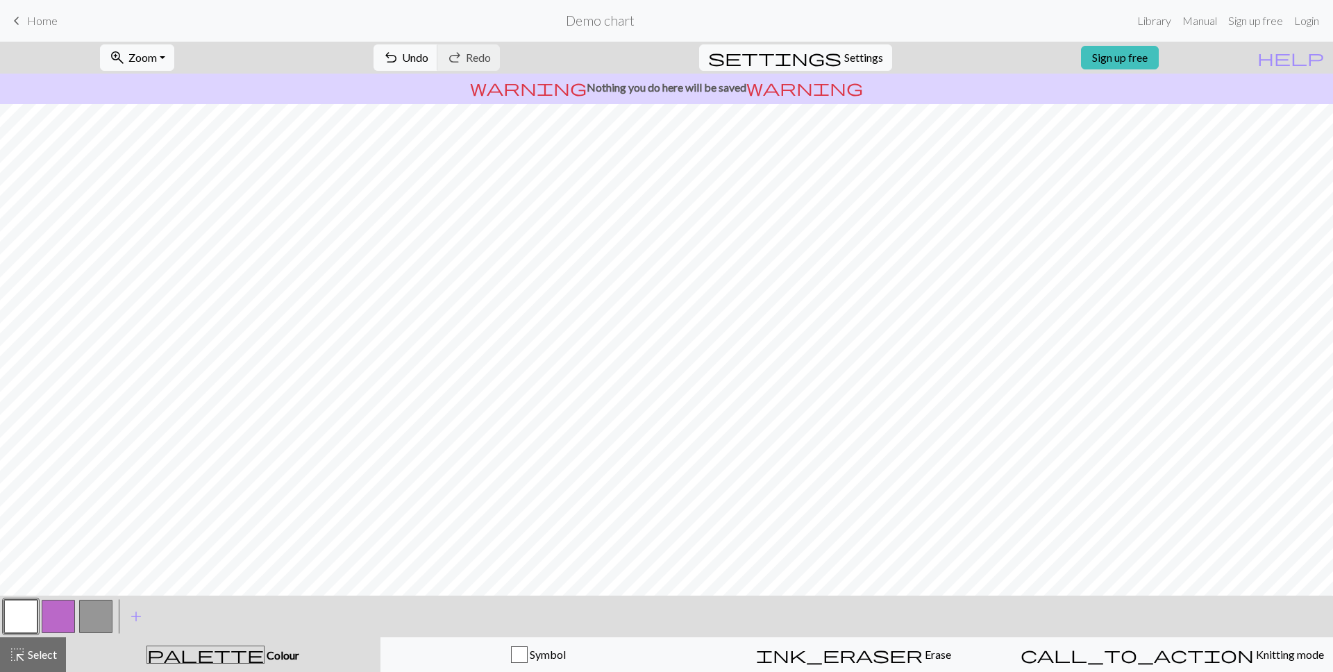
click at [104, 617] on button "button" at bounding box center [95, 616] width 33 height 33
click at [29, 613] on button "button" at bounding box center [20, 616] width 33 height 33
click at [98, 626] on button "button" at bounding box center [95, 616] width 33 height 33
click at [24, 617] on button "button" at bounding box center [20, 616] width 33 height 33
click at [102, 622] on button "button" at bounding box center [95, 616] width 33 height 33
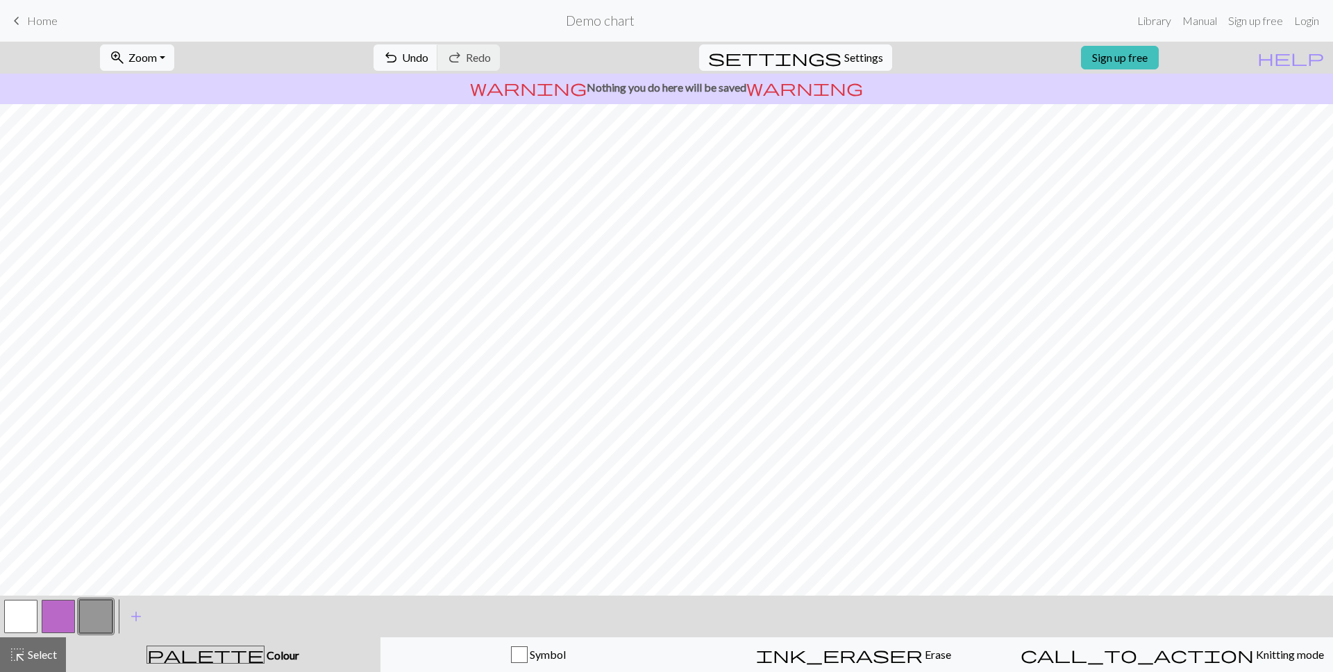
click at [24, 613] on button "button" at bounding box center [20, 616] width 33 height 33
click at [91, 621] on button "button" at bounding box center [95, 616] width 33 height 33
click at [22, 605] on button "button" at bounding box center [20, 616] width 33 height 33
drag, startPoint x: 94, startPoint y: 619, endPoint x: 116, endPoint y: 614, distance: 22.2
click at [94, 619] on button "button" at bounding box center [95, 616] width 33 height 33
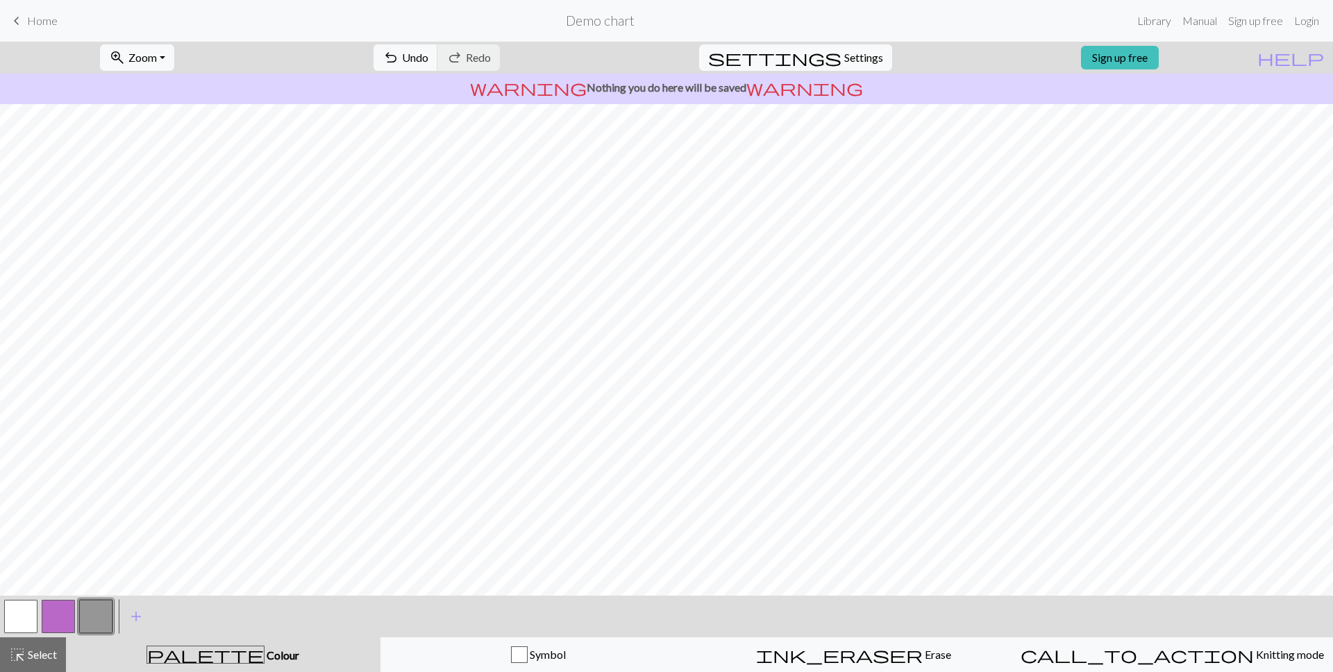
click at [14, 616] on button "button" at bounding box center [20, 616] width 33 height 33
click at [101, 618] on button "button" at bounding box center [95, 616] width 33 height 33
click at [18, 613] on button "button" at bounding box center [20, 616] width 33 height 33
click at [90, 608] on button "button" at bounding box center [95, 616] width 33 height 33
click at [24, 617] on button "button" at bounding box center [20, 616] width 33 height 33
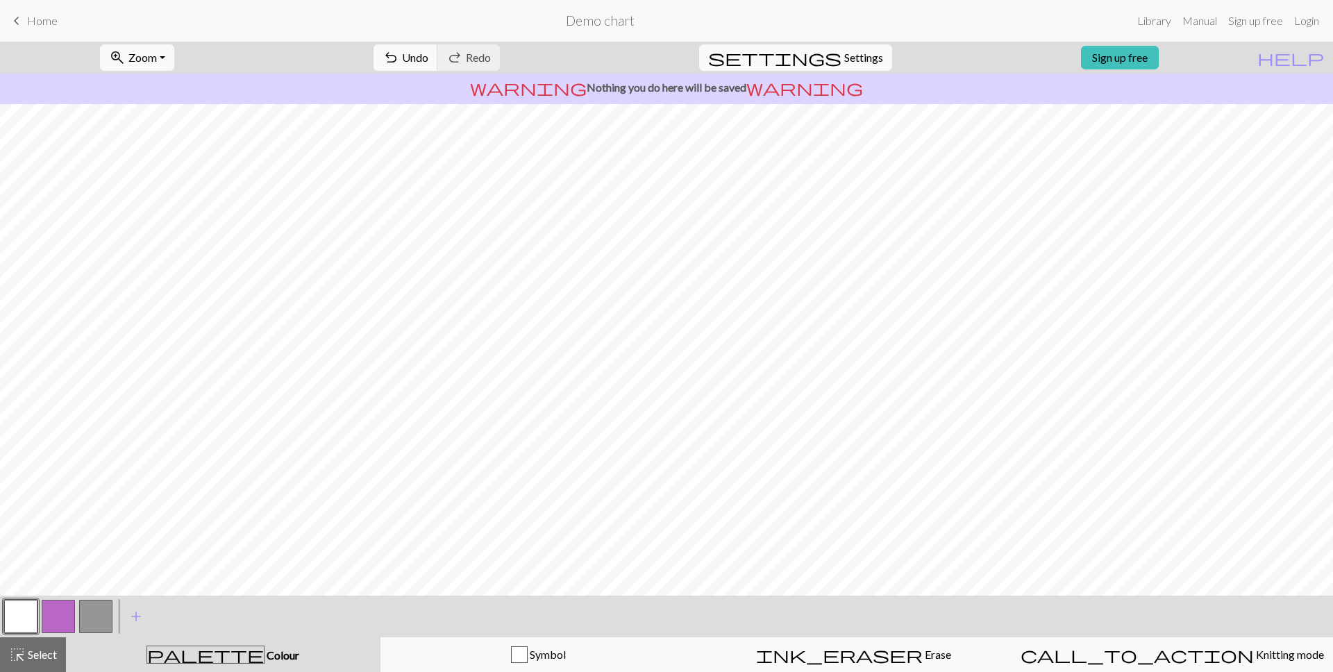
click at [99, 622] on button "button" at bounding box center [95, 616] width 33 height 33
click at [36, 610] on div at bounding box center [21, 617] width 38 height 38
click at [23, 614] on button "button" at bounding box center [20, 616] width 33 height 33
click at [92, 619] on button "button" at bounding box center [95, 616] width 33 height 33
drag, startPoint x: 32, startPoint y: 615, endPoint x: 51, endPoint y: 610, distance: 19.4
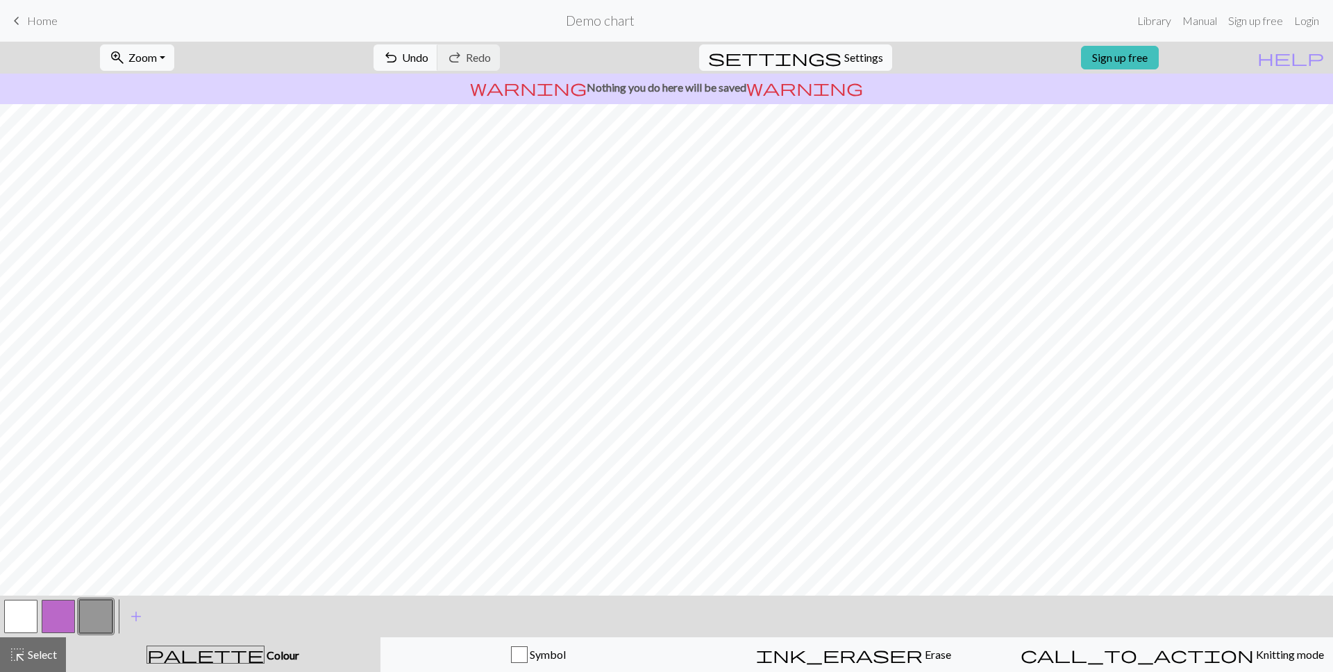
click at [32, 615] on button "button" at bounding box center [20, 616] width 33 height 33
click at [92, 623] on button "button" at bounding box center [95, 616] width 33 height 33
click at [37, 618] on button "button" at bounding box center [20, 616] width 33 height 33
click at [101, 614] on button "button" at bounding box center [95, 616] width 33 height 33
click at [25, 612] on button "button" at bounding box center [20, 616] width 33 height 33
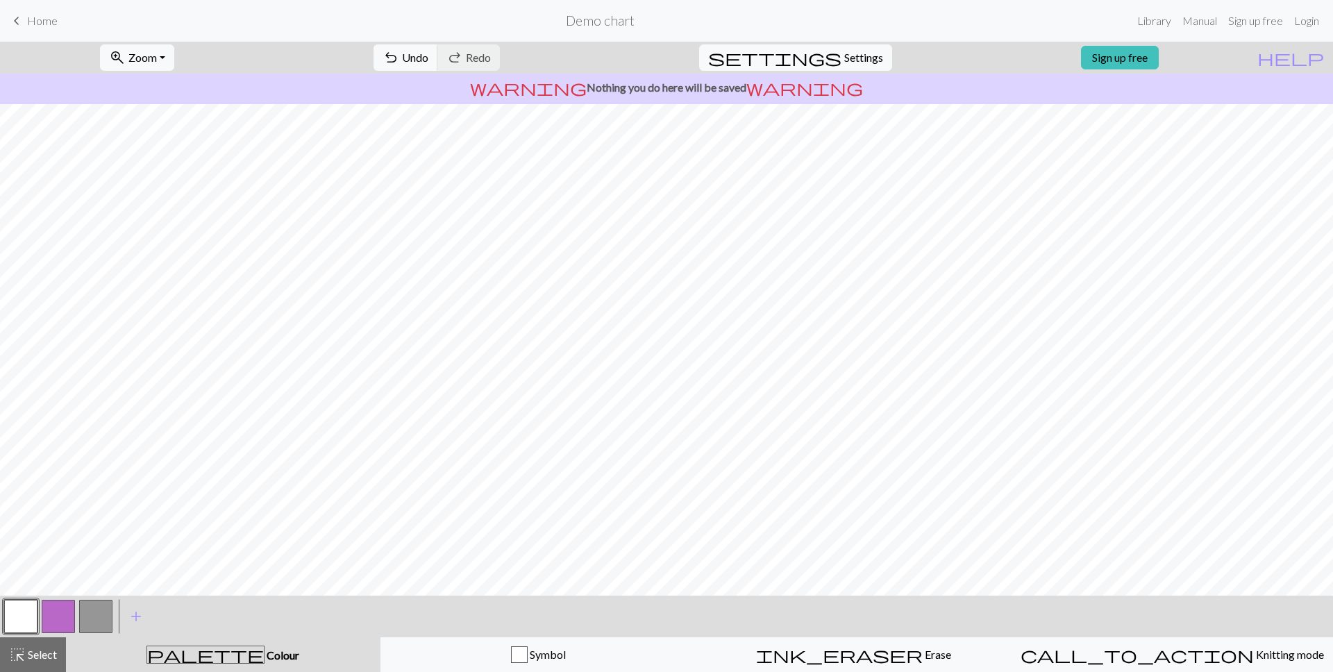
click at [103, 621] on button "button" at bounding box center [95, 616] width 33 height 33
drag, startPoint x: 29, startPoint y: 608, endPoint x: 42, endPoint y: 606, distance: 13.5
click at [30, 608] on button "button" at bounding box center [20, 616] width 33 height 33
click at [93, 621] on button "button" at bounding box center [95, 616] width 33 height 33
click at [31, 622] on button "button" at bounding box center [20, 616] width 33 height 33
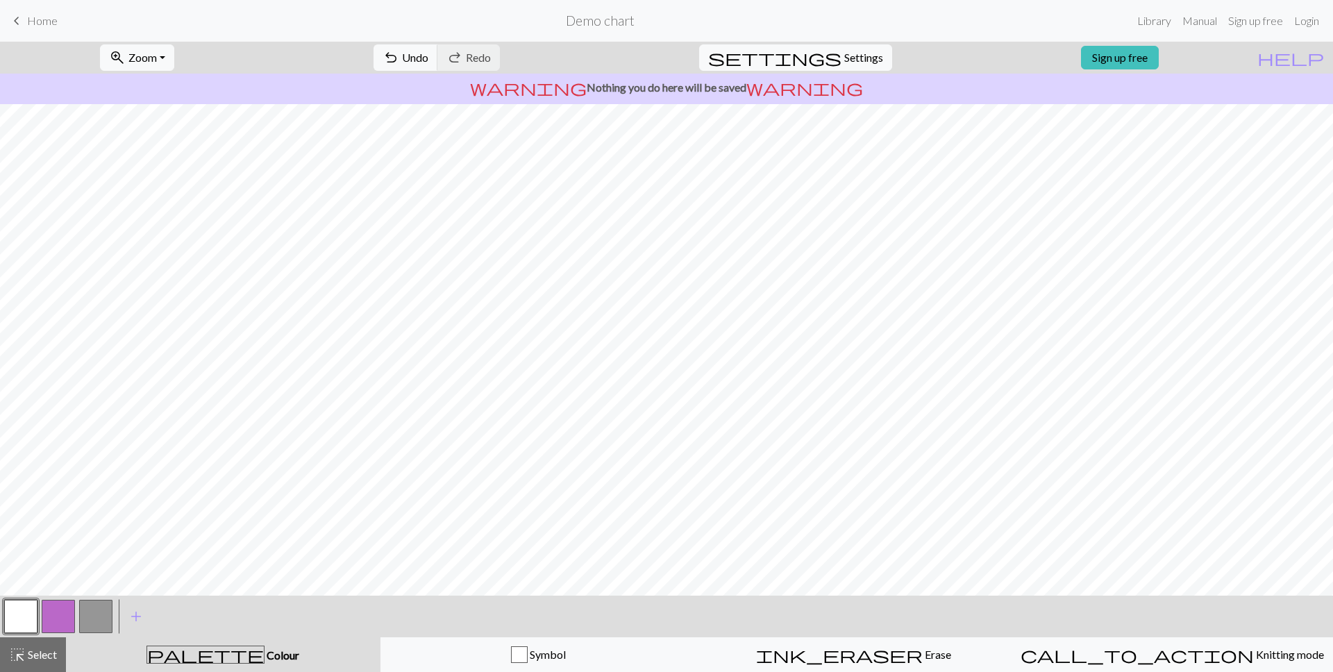
click at [103, 612] on button "button" at bounding box center [95, 616] width 33 height 33
click at [24, 608] on button "button" at bounding box center [20, 616] width 33 height 33
click at [94, 622] on button "button" at bounding box center [95, 616] width 33 height 33
click at [13, 608] on button "button" at bounding box center [20, 616] width 33 height 33
click at [90, 614] on button "button" at bounding box center [95, 616] width 33 height 33
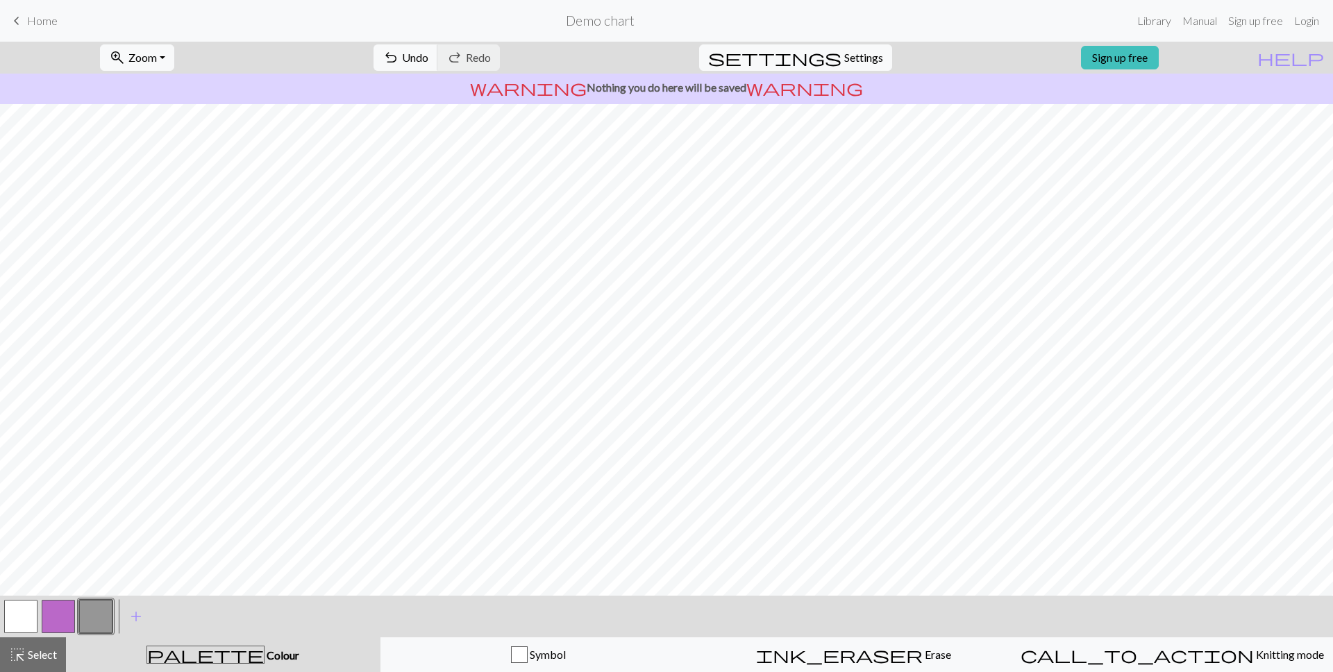
click at [15, 614] on button "button" at bounding box center [20, 616] width 33 height 33
drag, startPoint x: 86, startPoint y: 622, endPoint x: 149, endPoint y: 599, distance: 67.2
click at [86, 622] on button "button" at bounding box center [95, 616] width 33 height 33
click at [26, 615] on button "button" at bounding box center [20, 616] width 33 height 33
click at [90, 614] on button "button" at bounding box center [95, 616] width 33 height 33
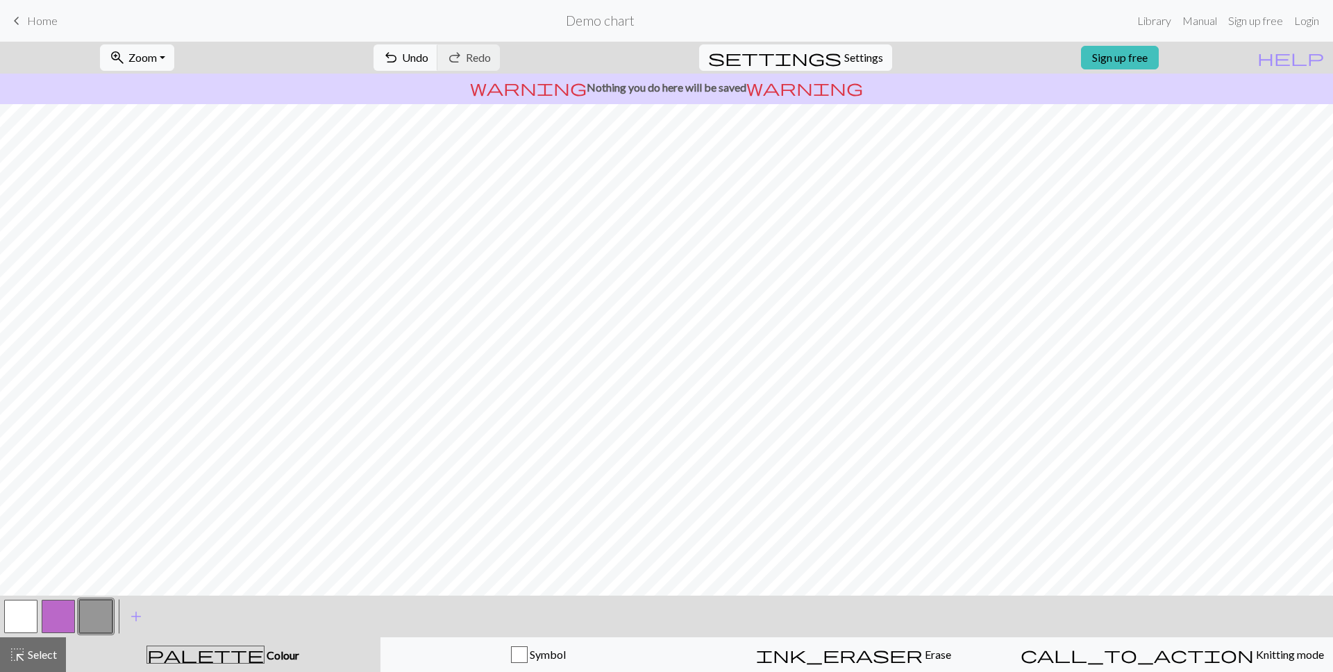
click at [10, 619] on button "button" at bounding box center [20, 616] width 33 height 33
click at [87, 613] on button "button" at bounding box center [95, 616] width 33 height 33
click at [21, 613] on button "button" at bounding box center [20, 616] width 33 height 33
